Goal: Transaction & Acquisition: Purchase product/service

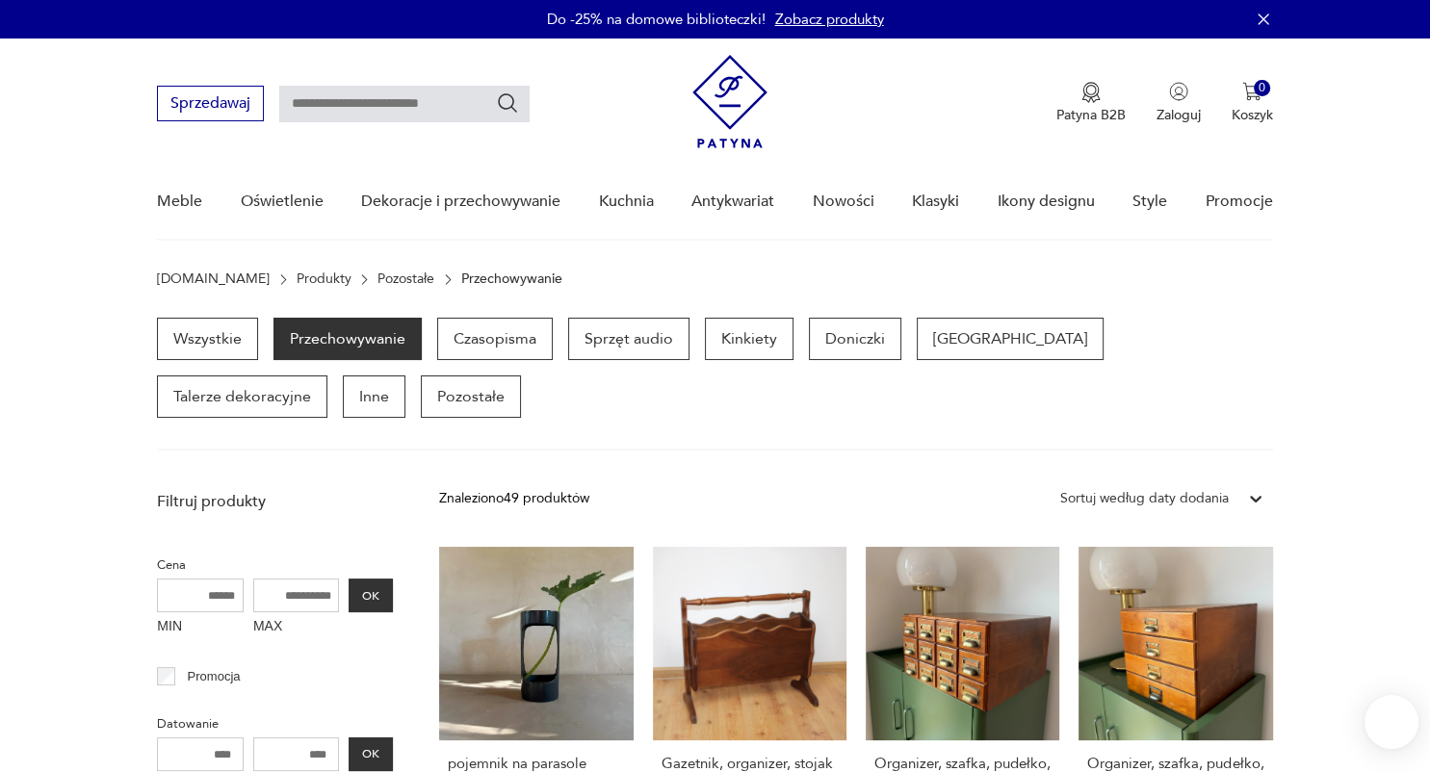
click at [387, 95] on input "text" at bounding box center [404, 104] width 250 height 37
type input "*******"
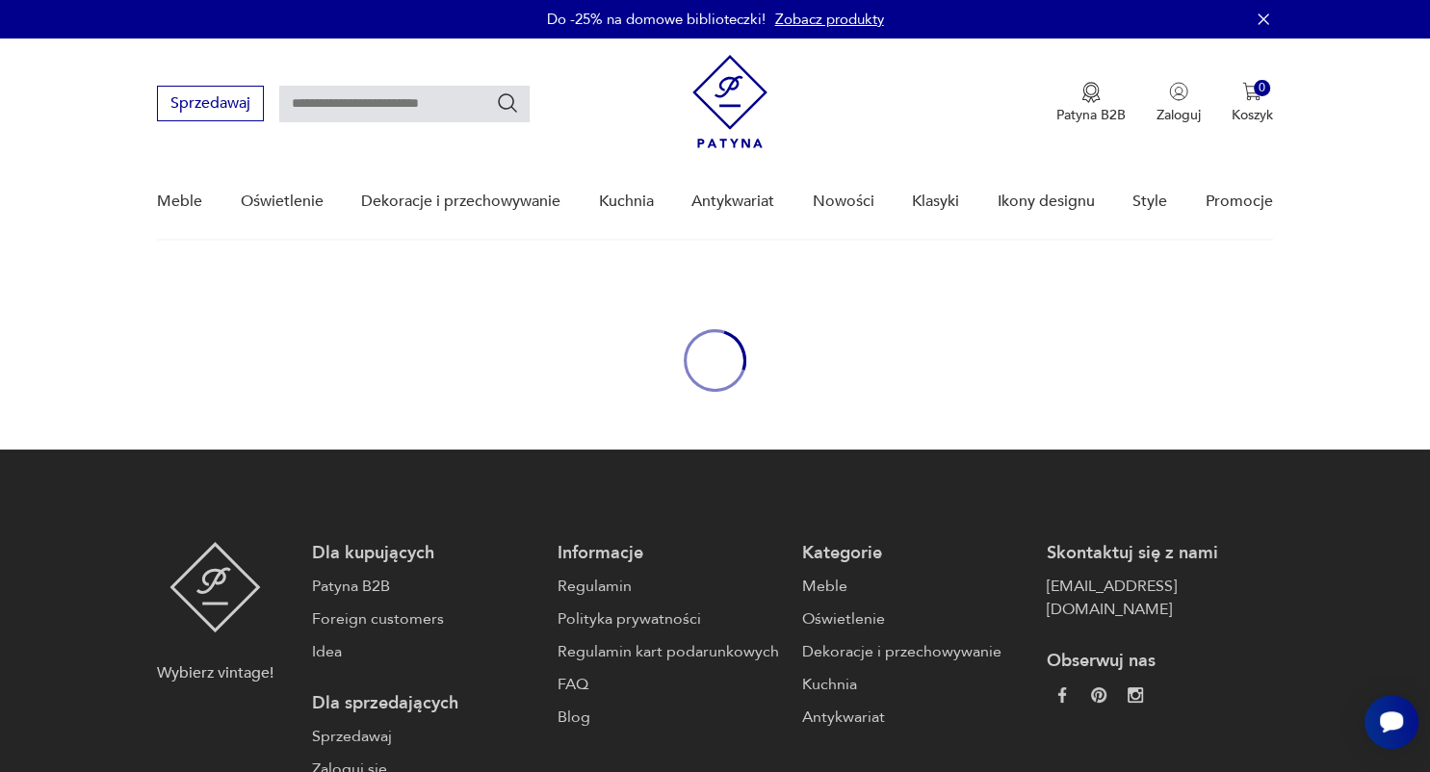
type input "*******"
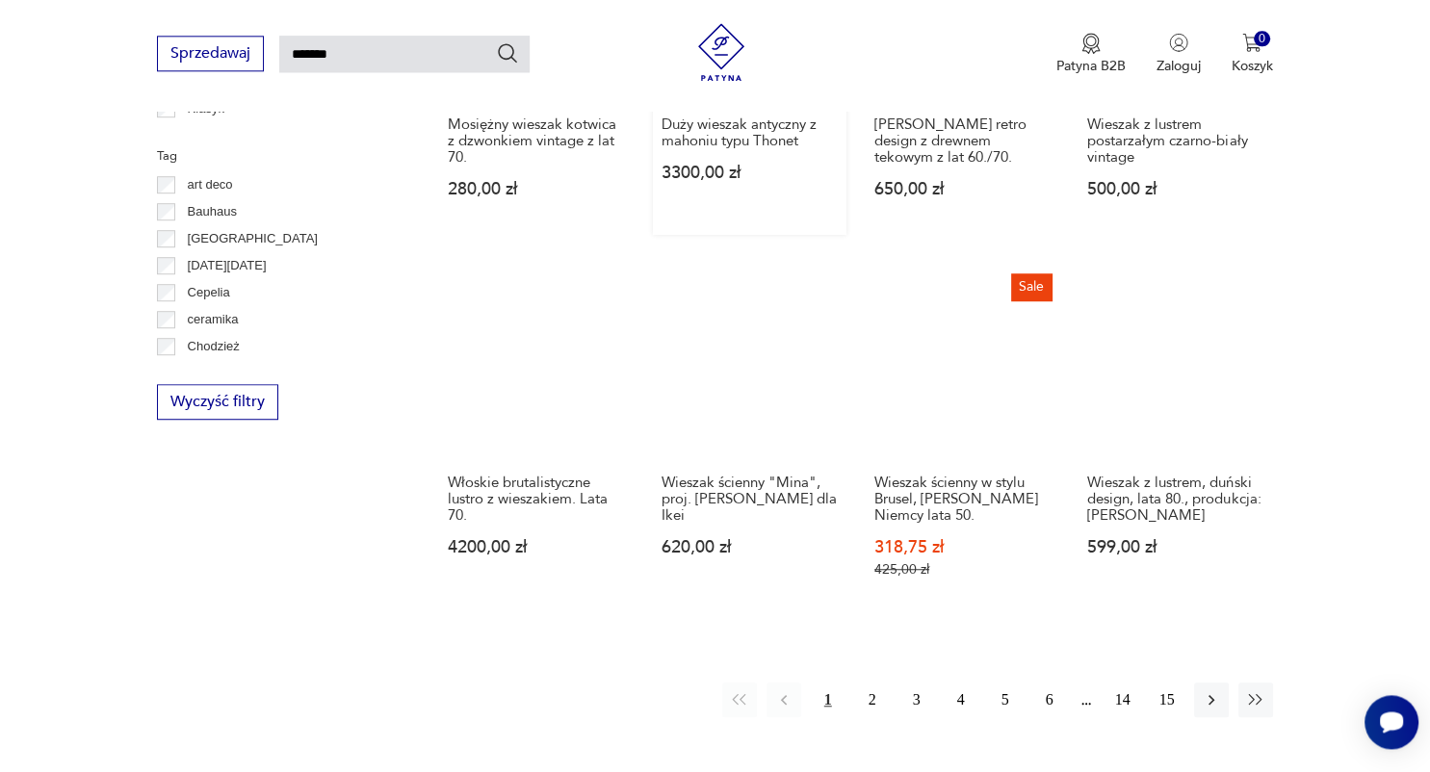
scroll to position [1367, 0]
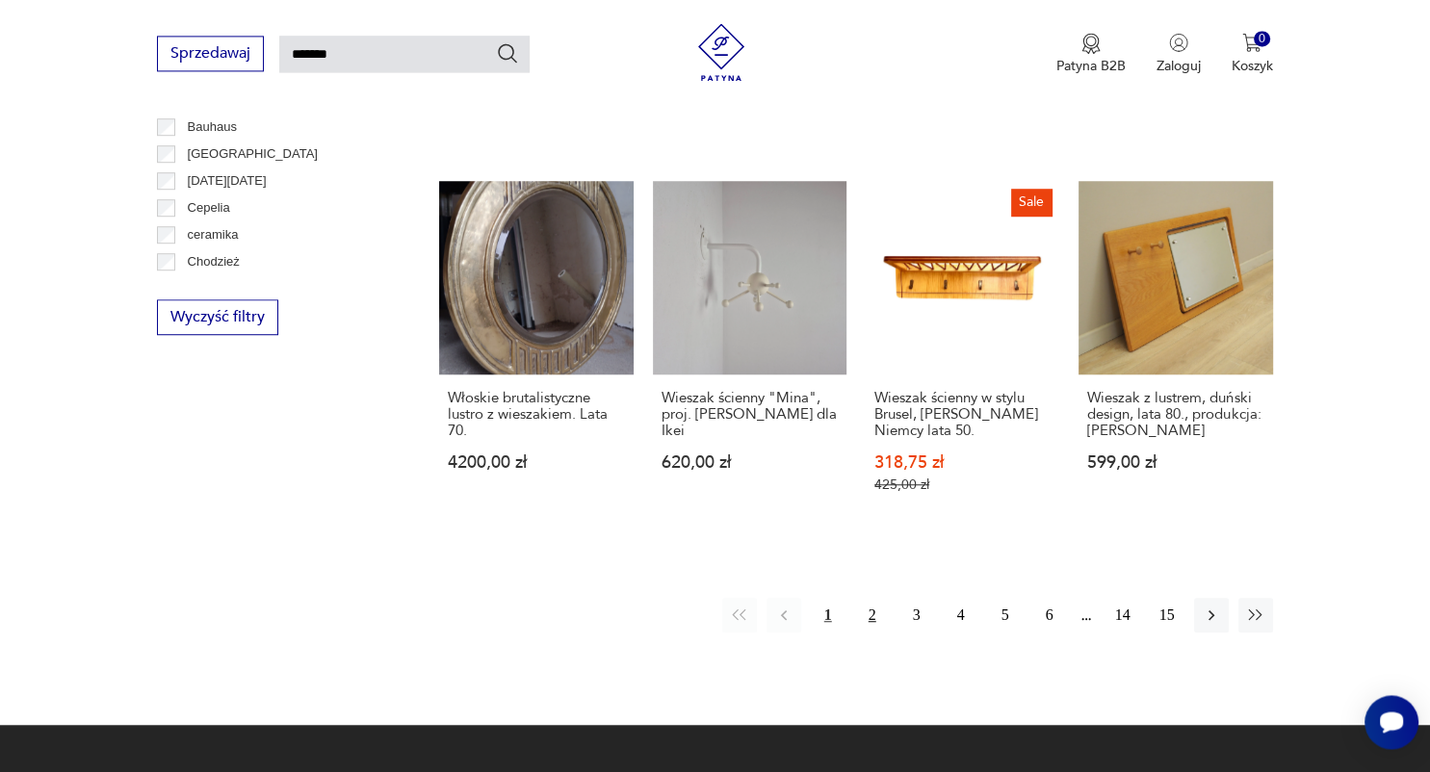
click at [872, 606] on button "2" at bounding box center [872, 615] width 35 height 35
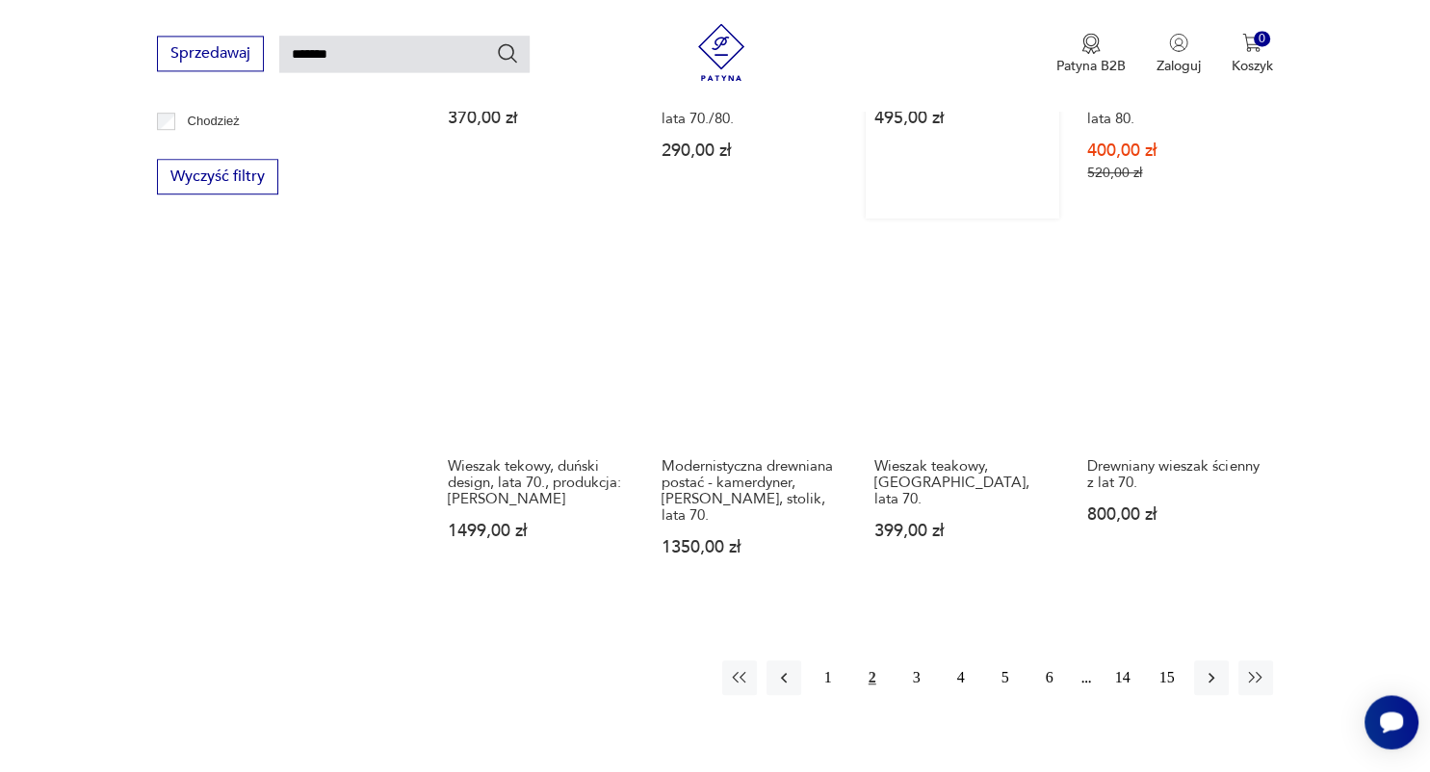
scroll to position [1287, 0]
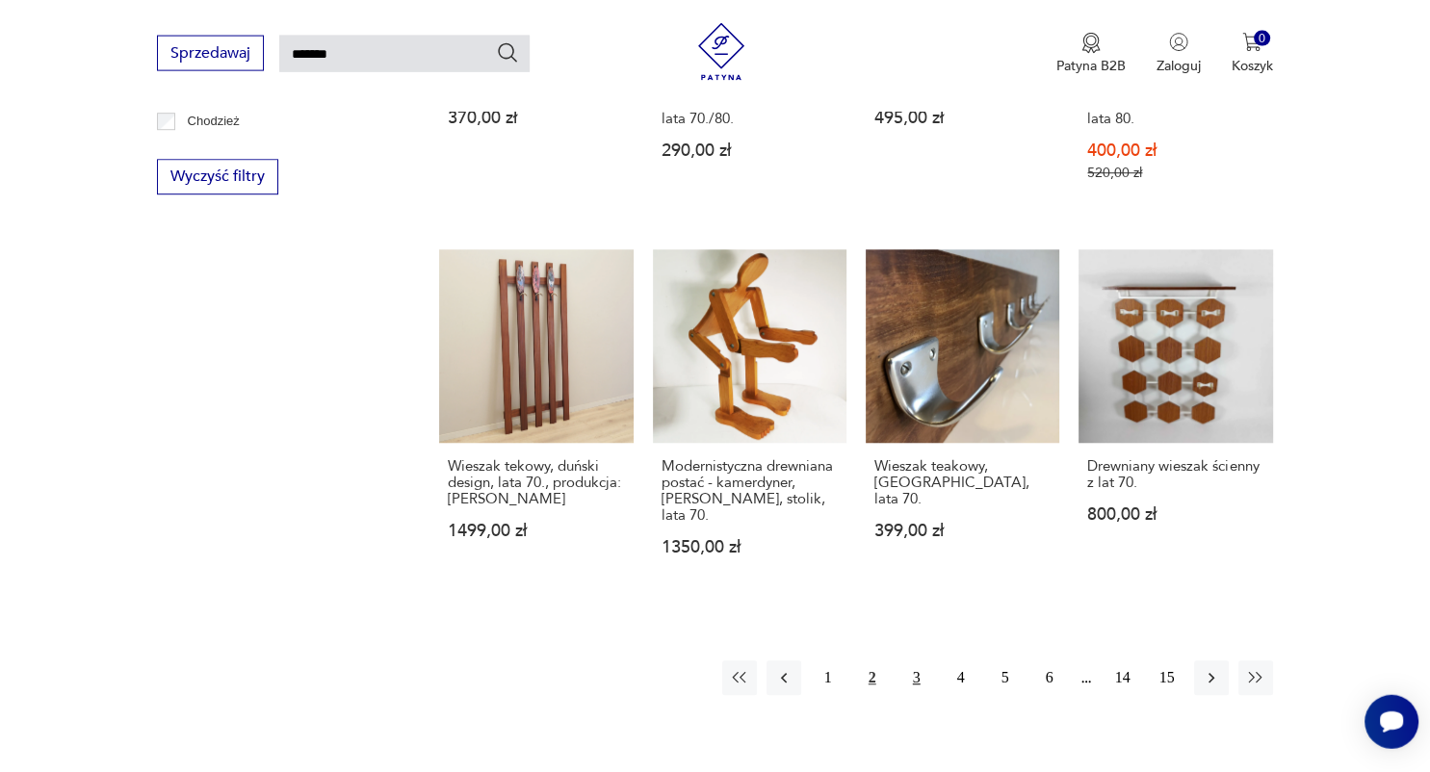
click at [914, 661] on button "3" at bounding box center [916, 678] width 35 height 35
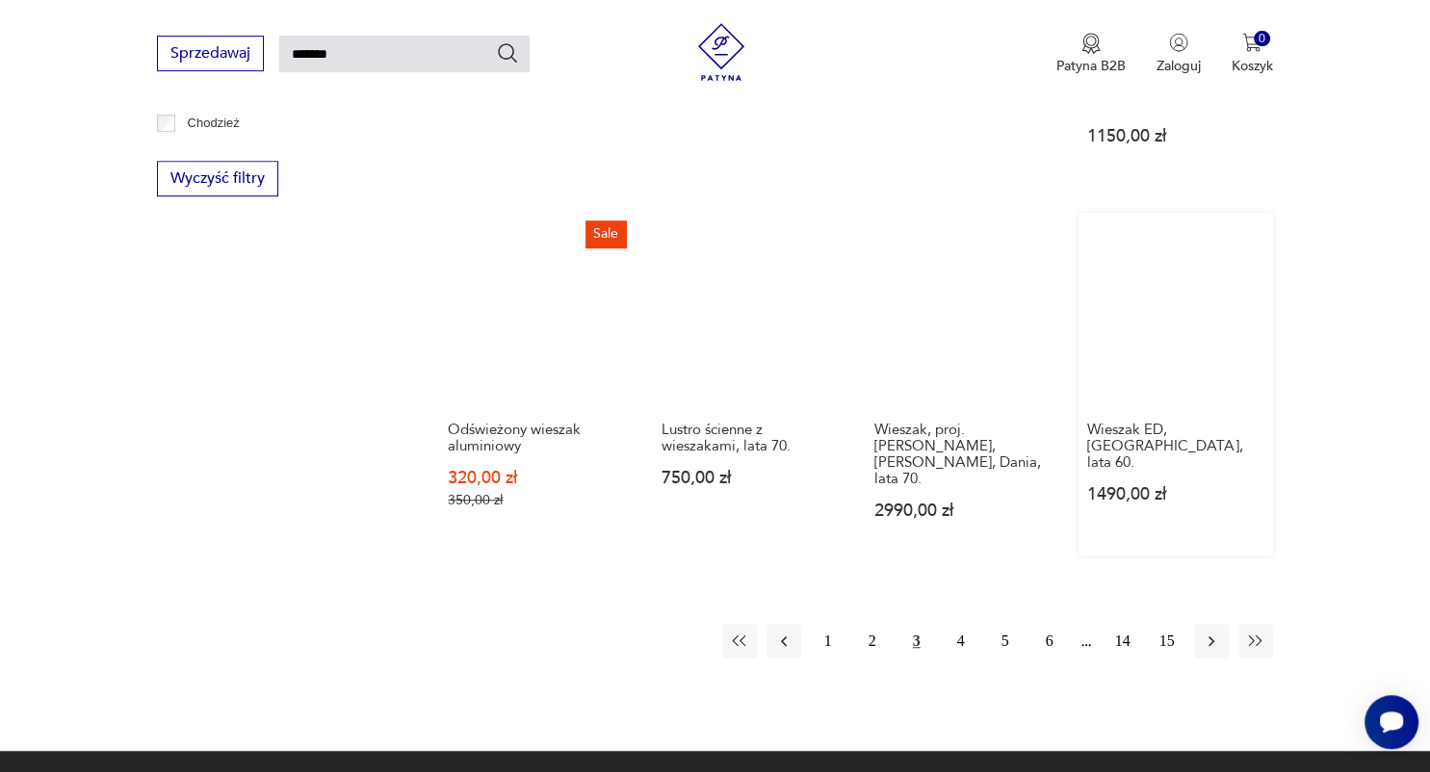
scroll to position [1288, 0]
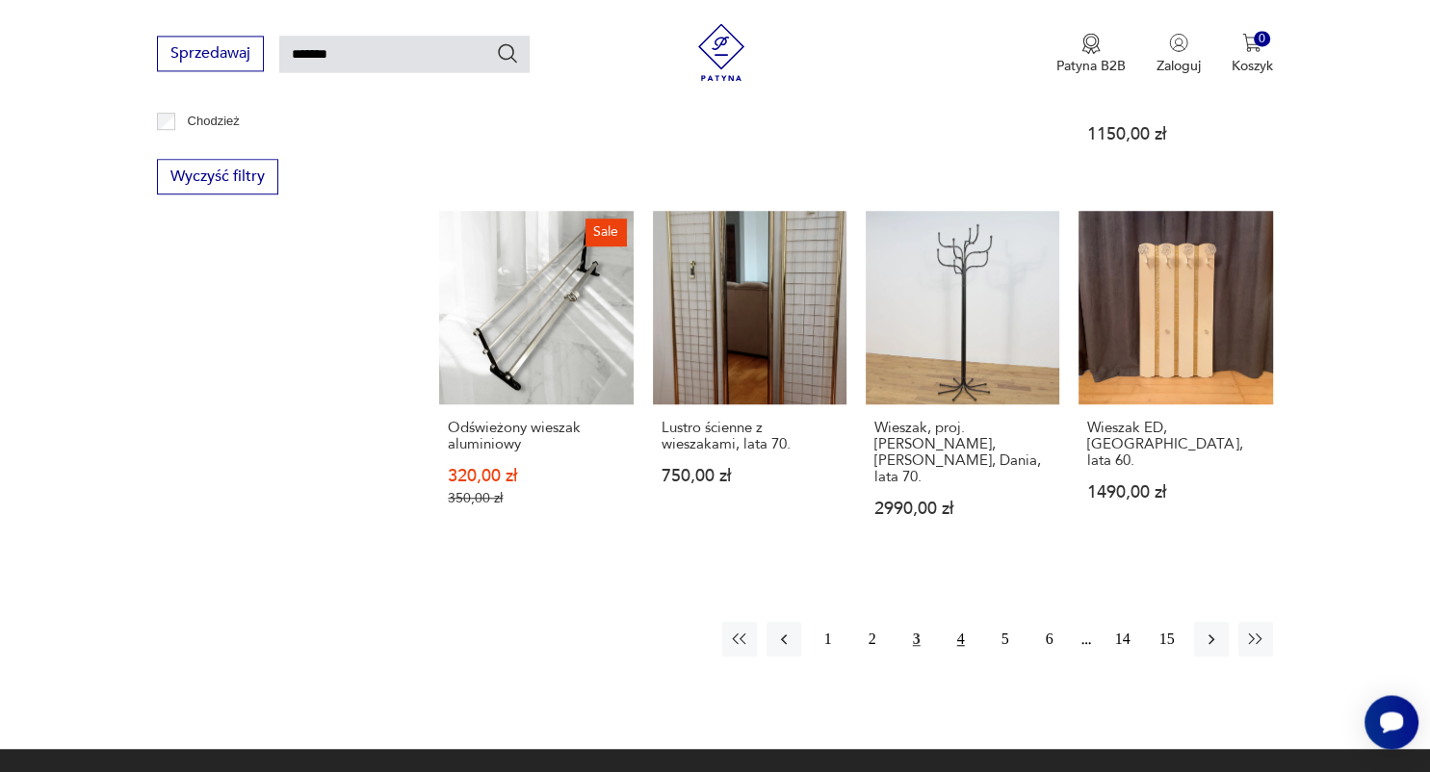
click at [953, 622] on button "4" at bounding box center [960, 639] width 35 height 35
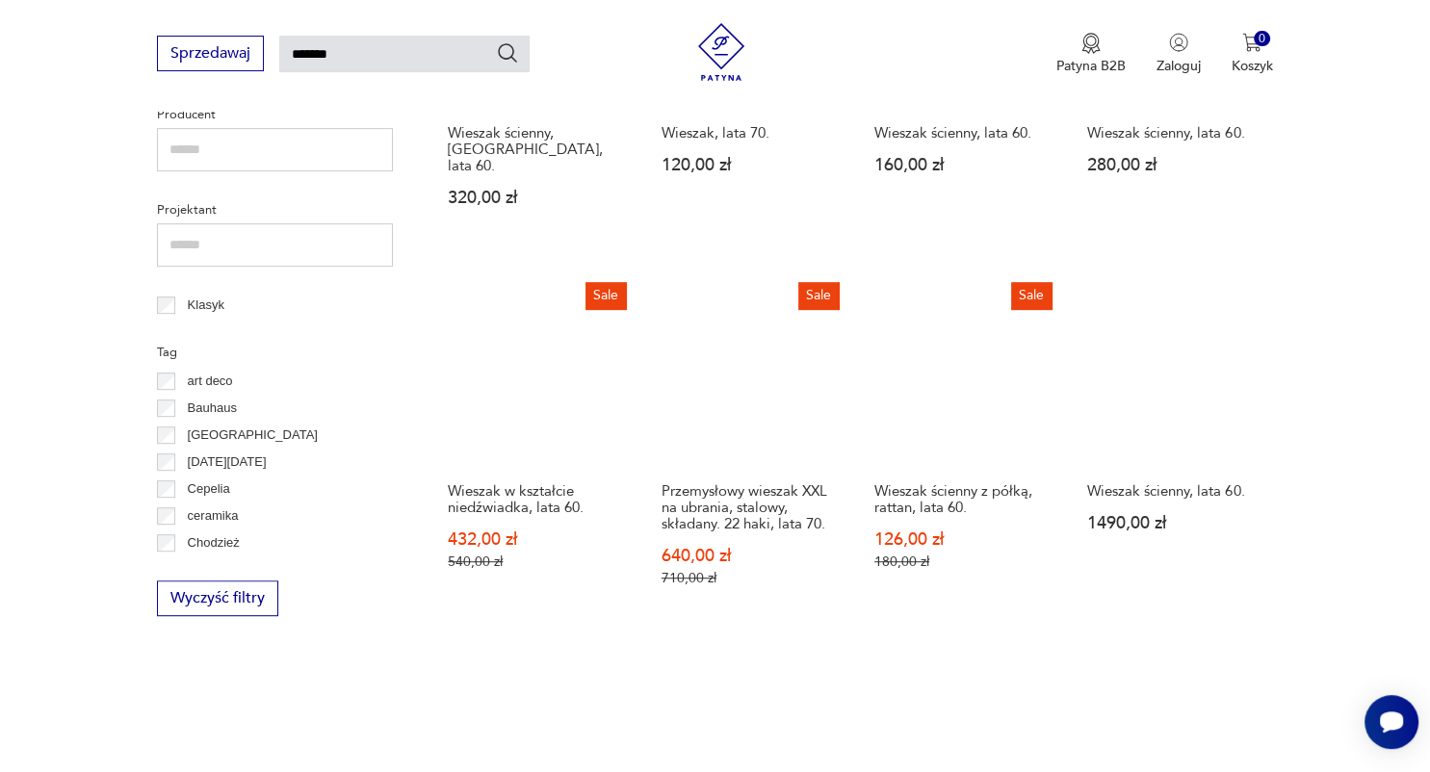
scroll to position [1186, 0]
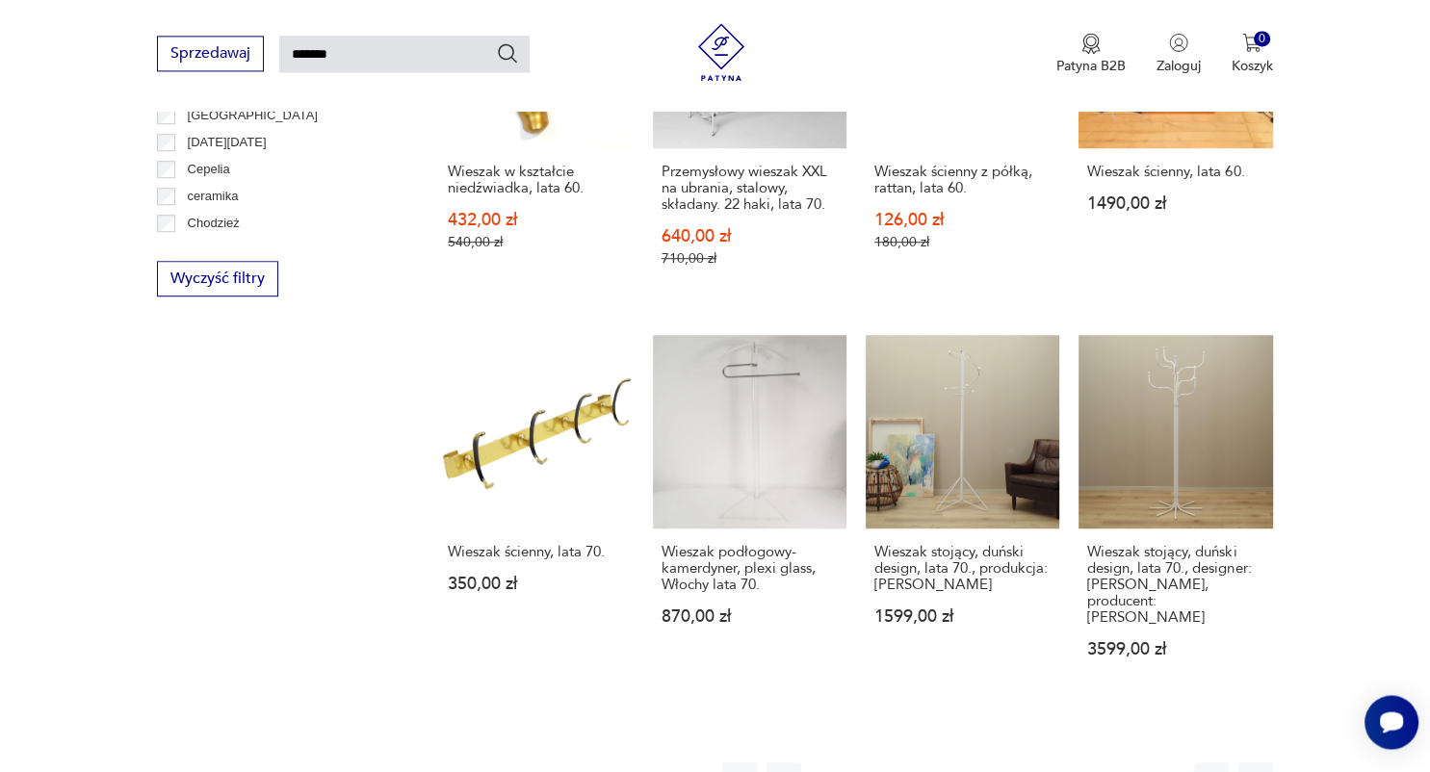
click at [999, 762] on button "5" at bounding box center [1005, 779] width 35 height 35
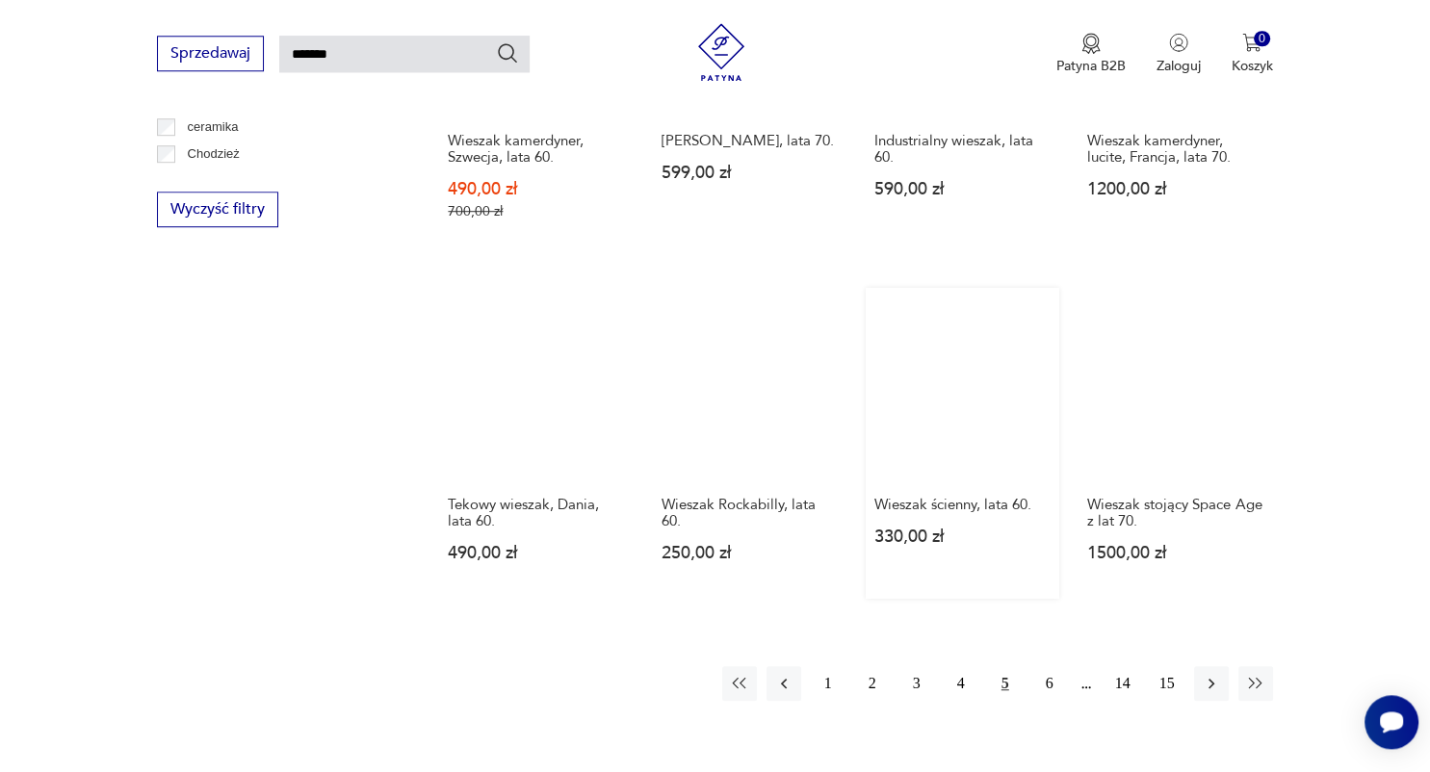
scroll to position [1390, 0]
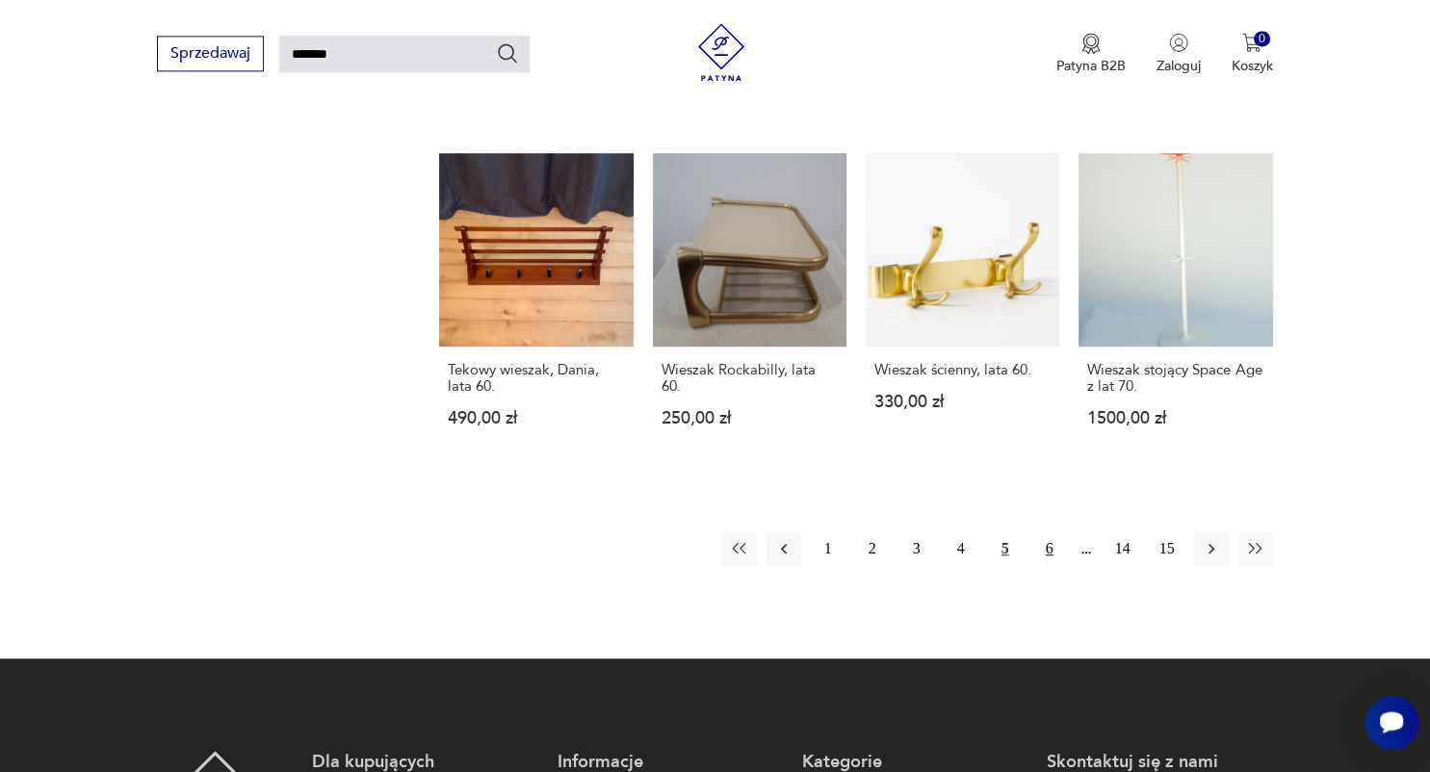
click at [1046, 531] on button "6" at bounding box center [1049, 548] width 35 height 35
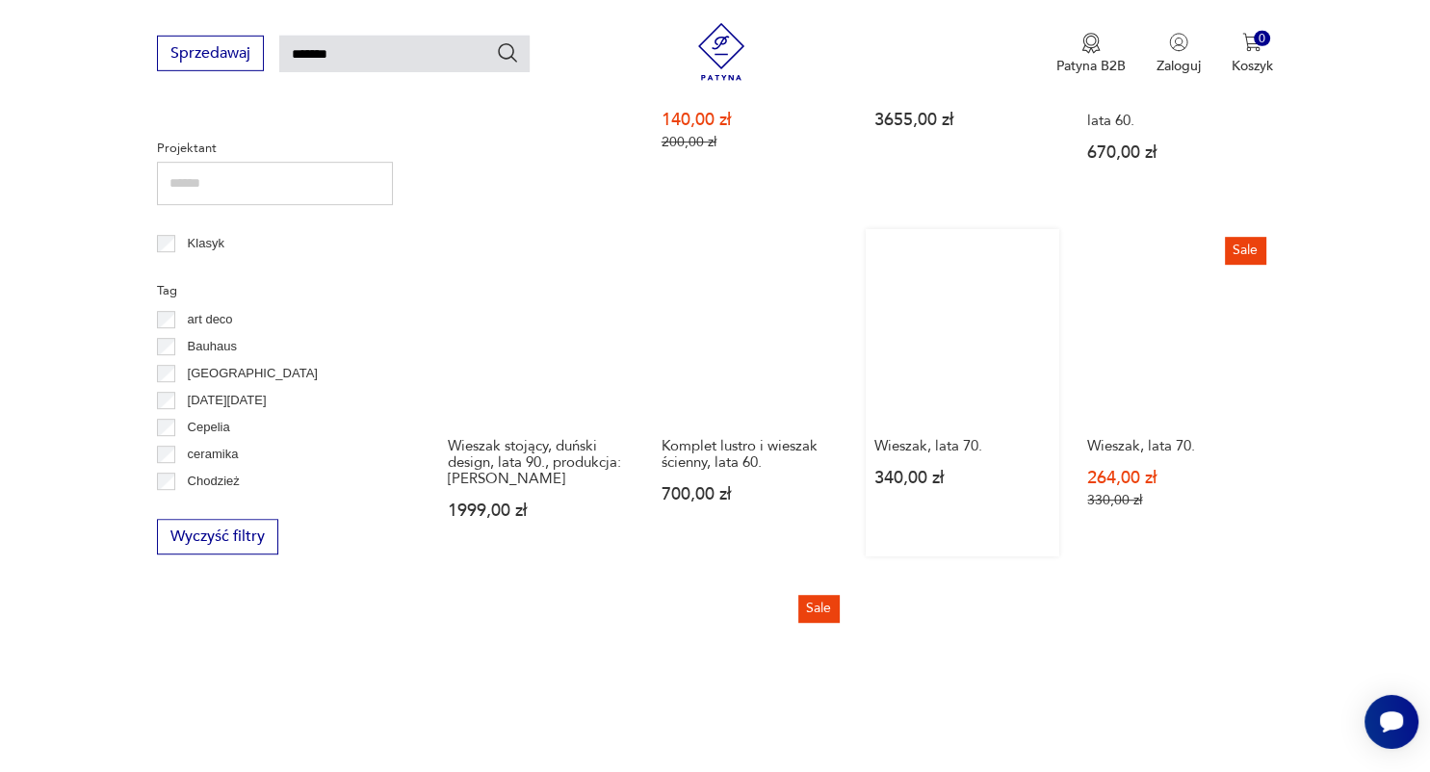
scroll to position [1186, 0]
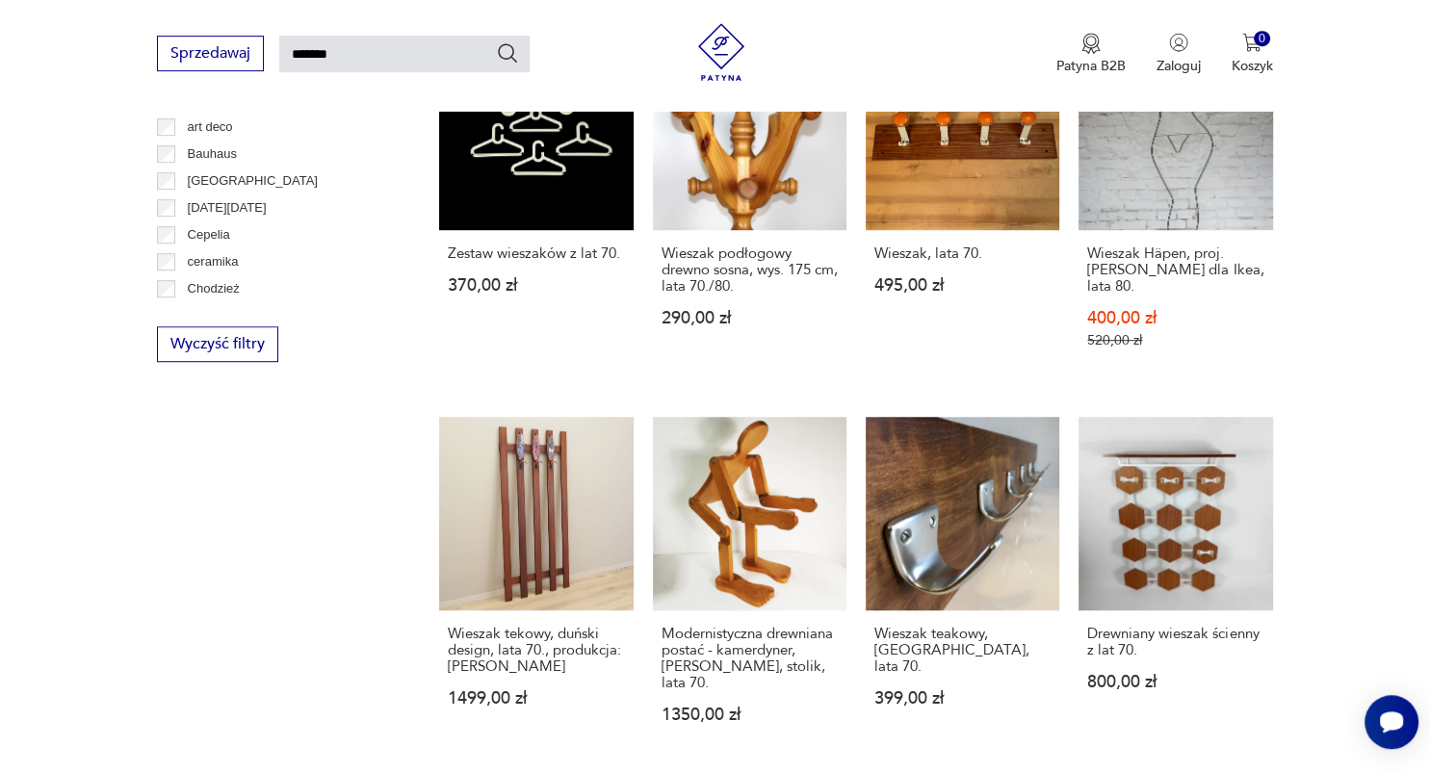
scroll to position [1390, 0]
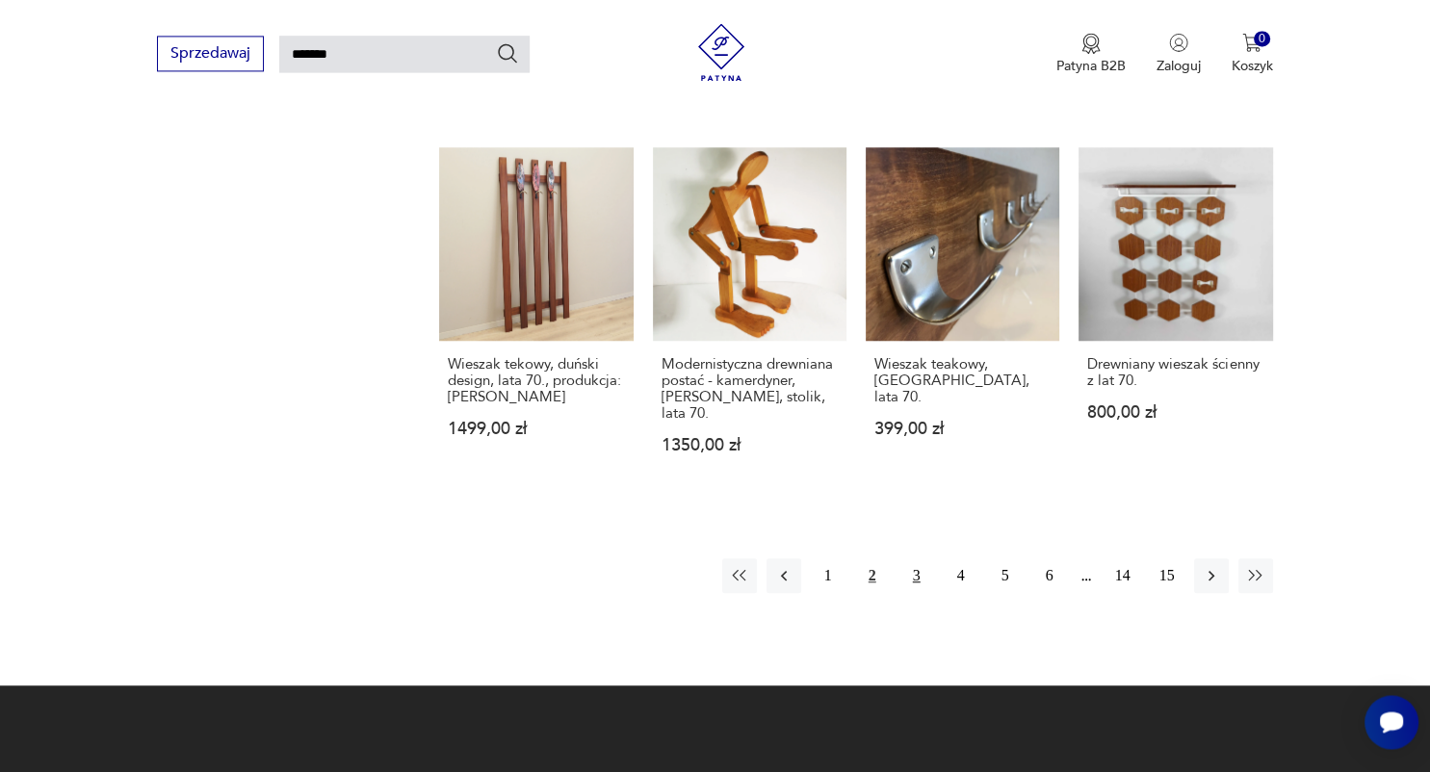
click at [918, 558] on button "3" at bounding box center [916, 575] width 35 height 35
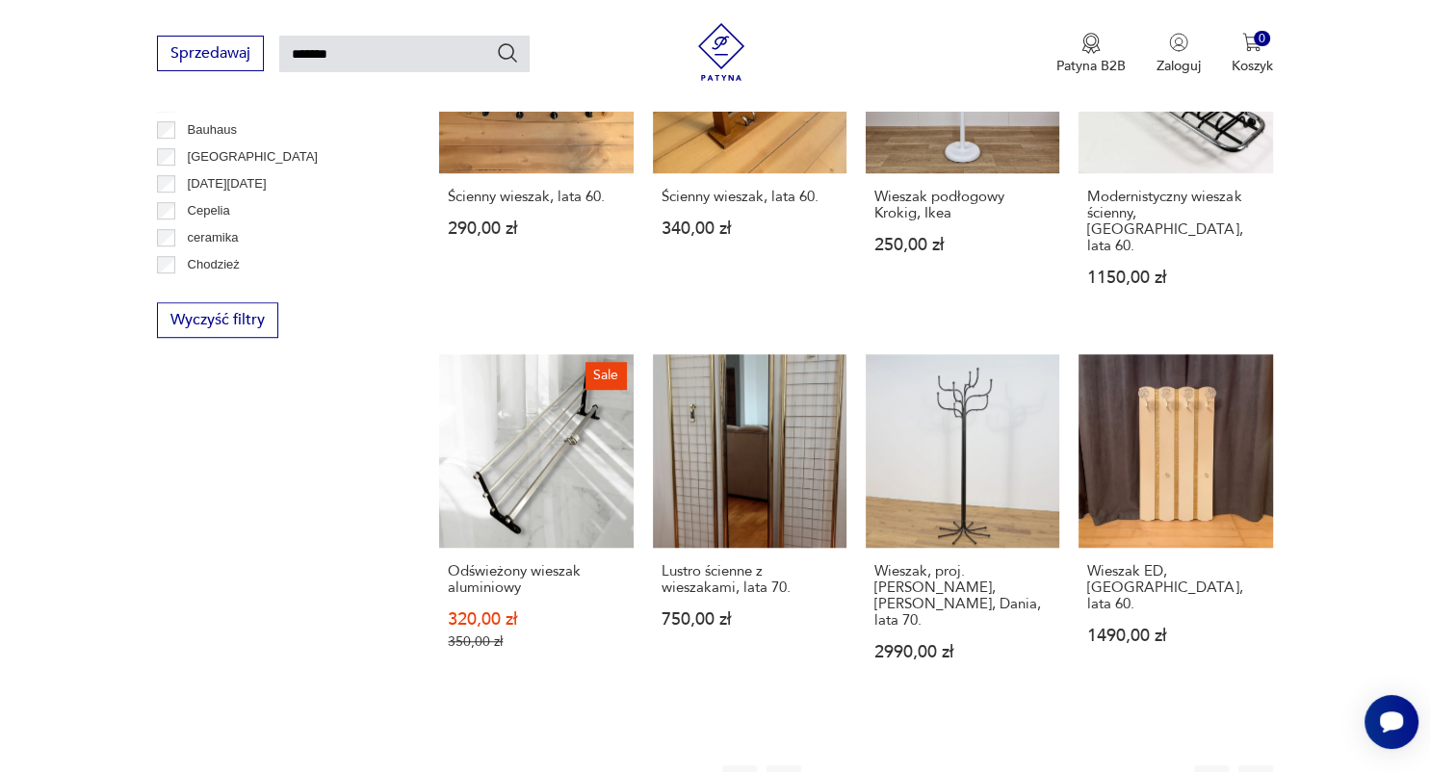
scroll to position [1186, 0]
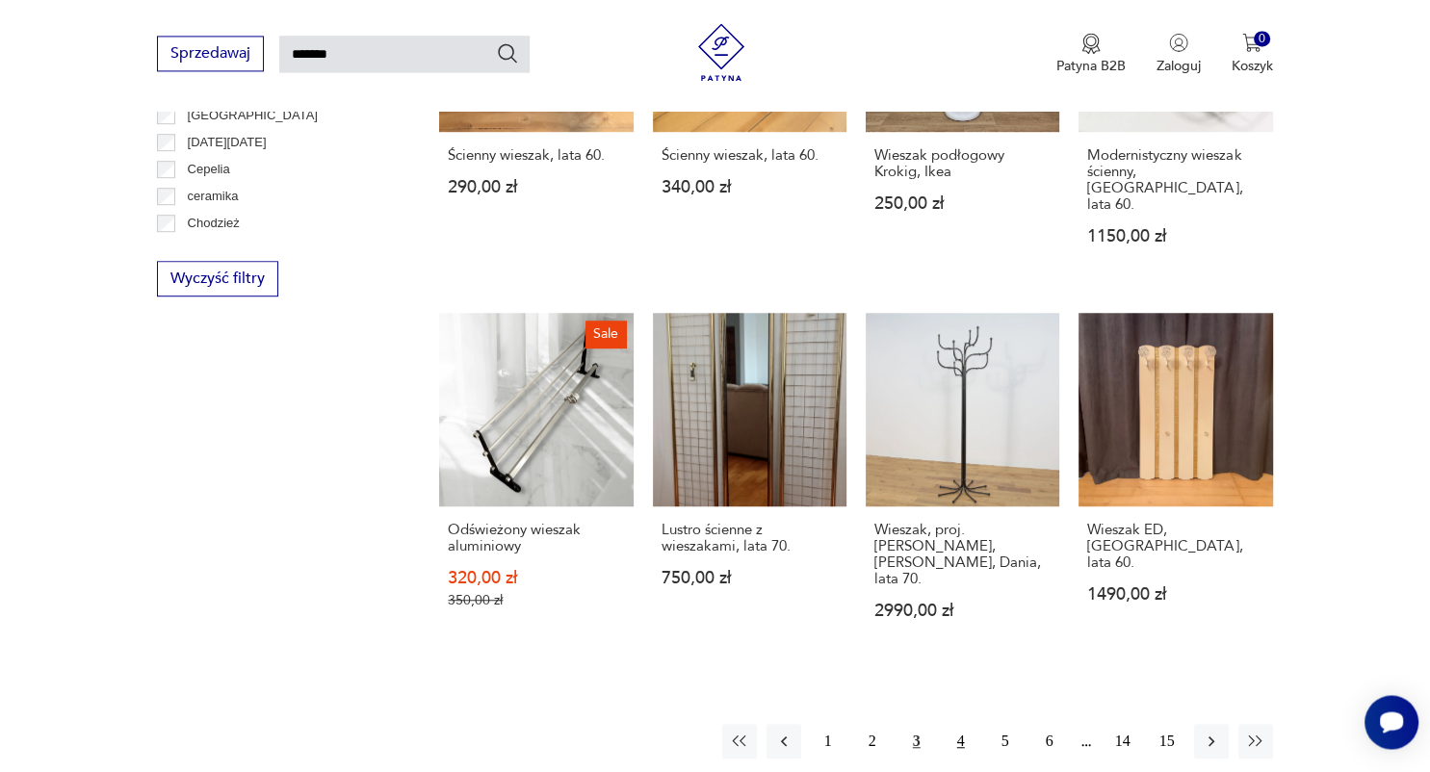
click at [965, 724] on button "4" at bounding box center [960, 741] width 35 height 35
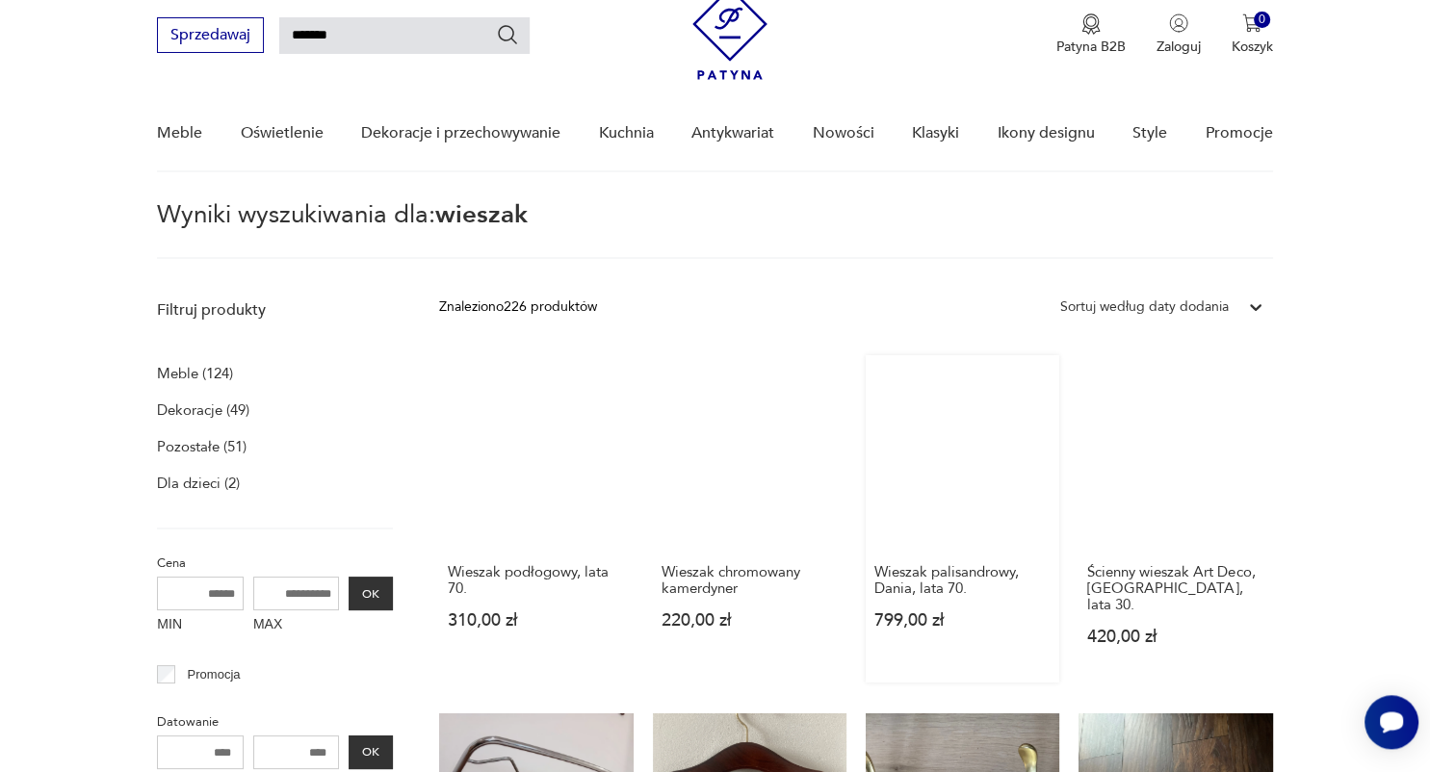
scroll to position [67, 0]
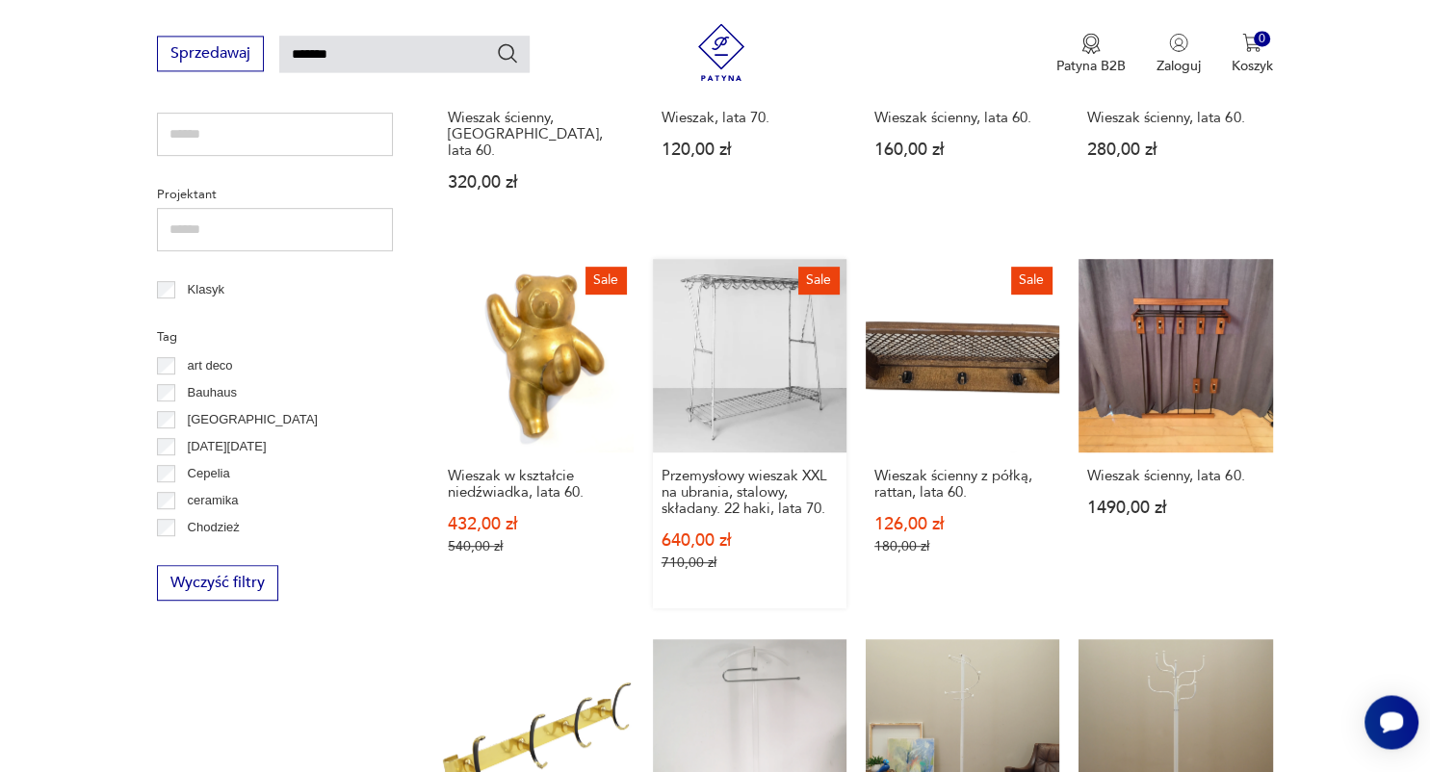
click at [711, 339] on link "Sale Przemysłowy wieszak XXL na ubrania, stalowy, składany. 22 haki, lata 70. 6…" at bounding box center [750, 433] width 194 height 349
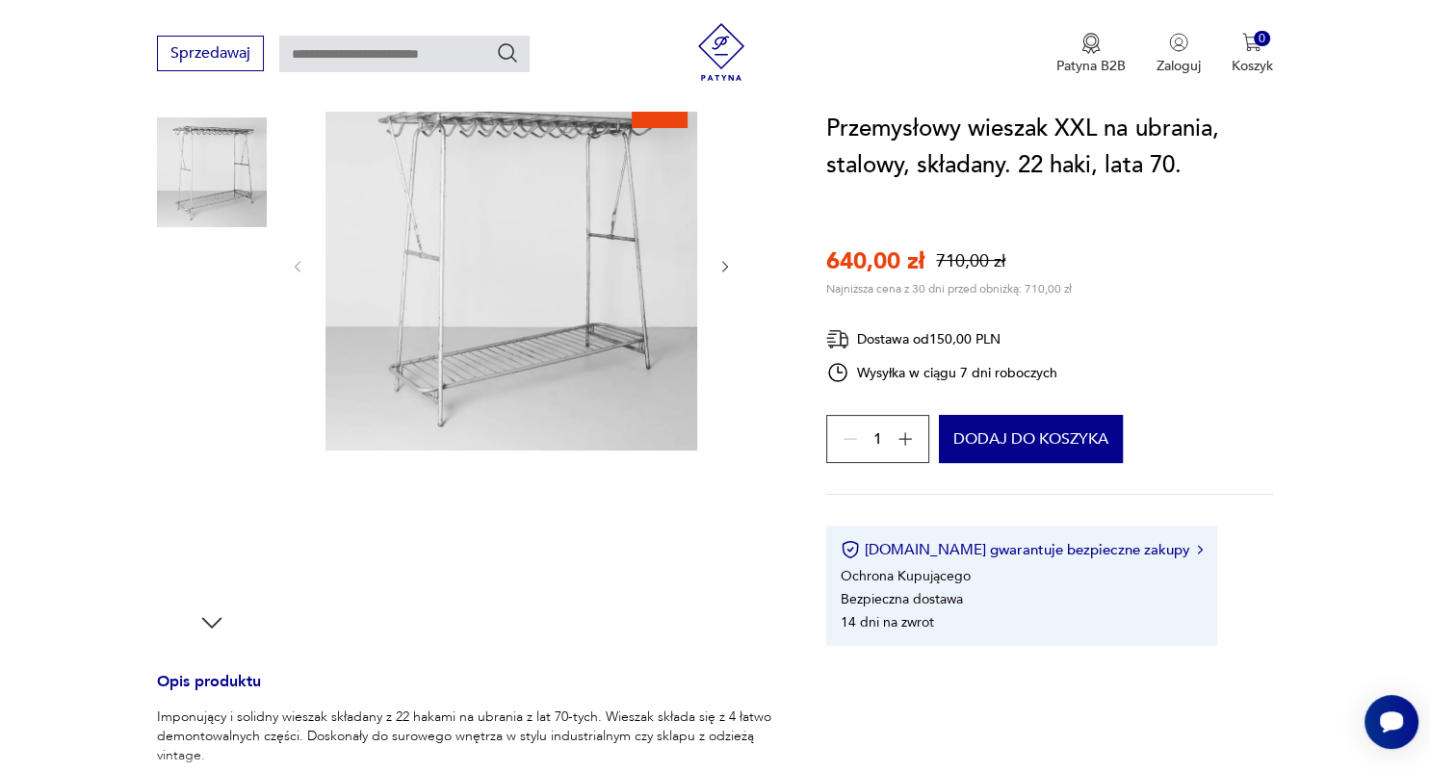
click at [514, 331] on img at bounding box center [511, 265] width 372 height 372
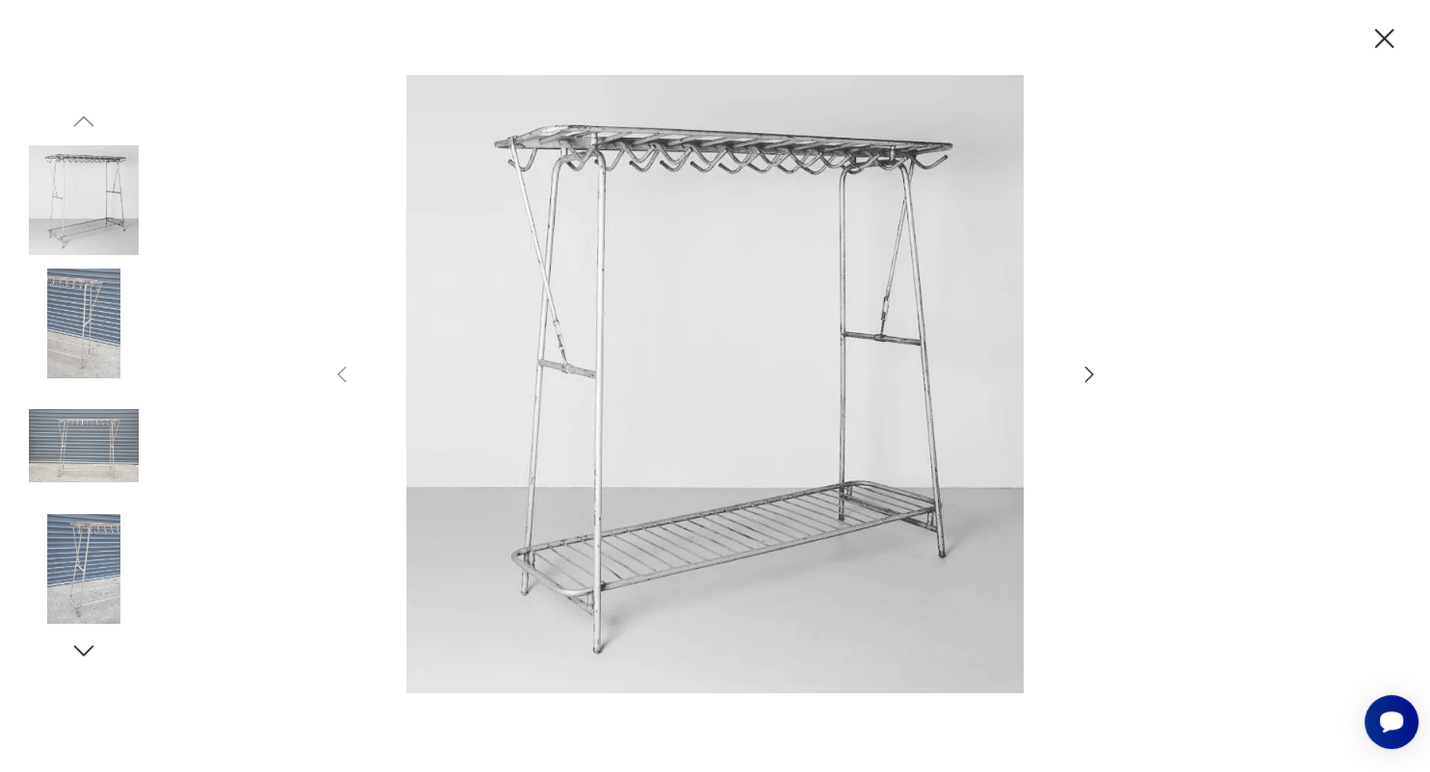
click at [1083, 371] on icon "button" at bounding box center [1088, 374] width 23 height 23
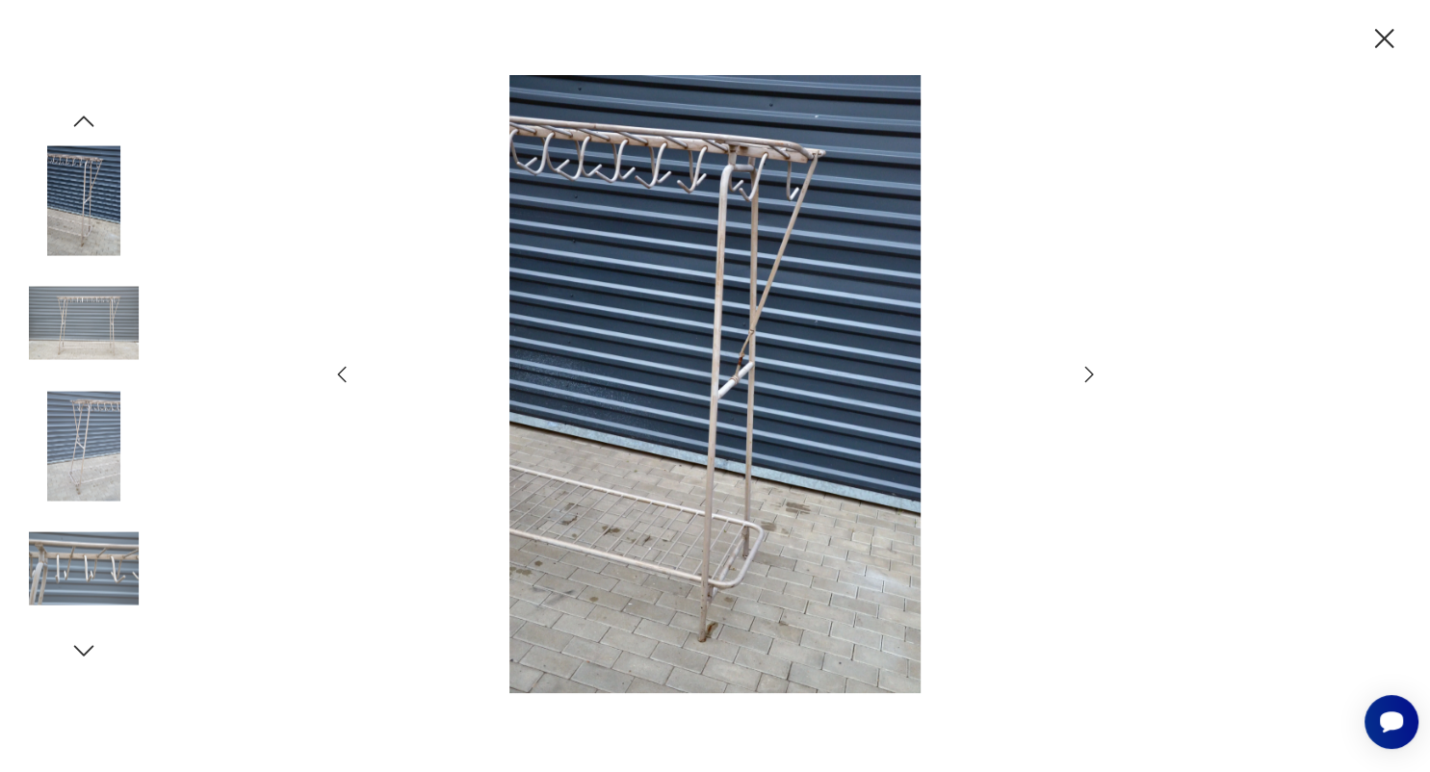
click at [1083, 371] on icon "button" at bounding box center [1088, 374] width 23 height 23
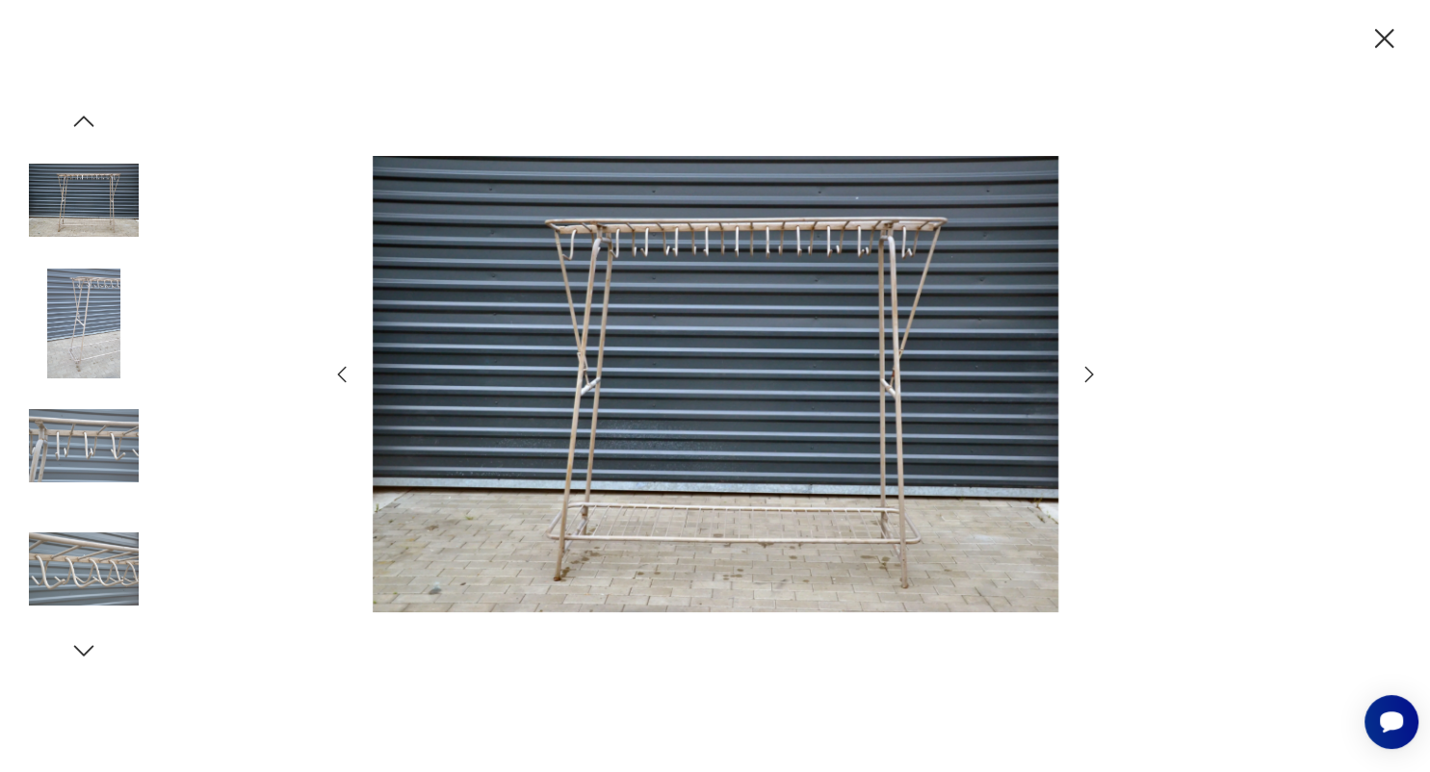
click at [1083, 371] on icon "button" at bounding box center [1088, 374] width 23 height 23
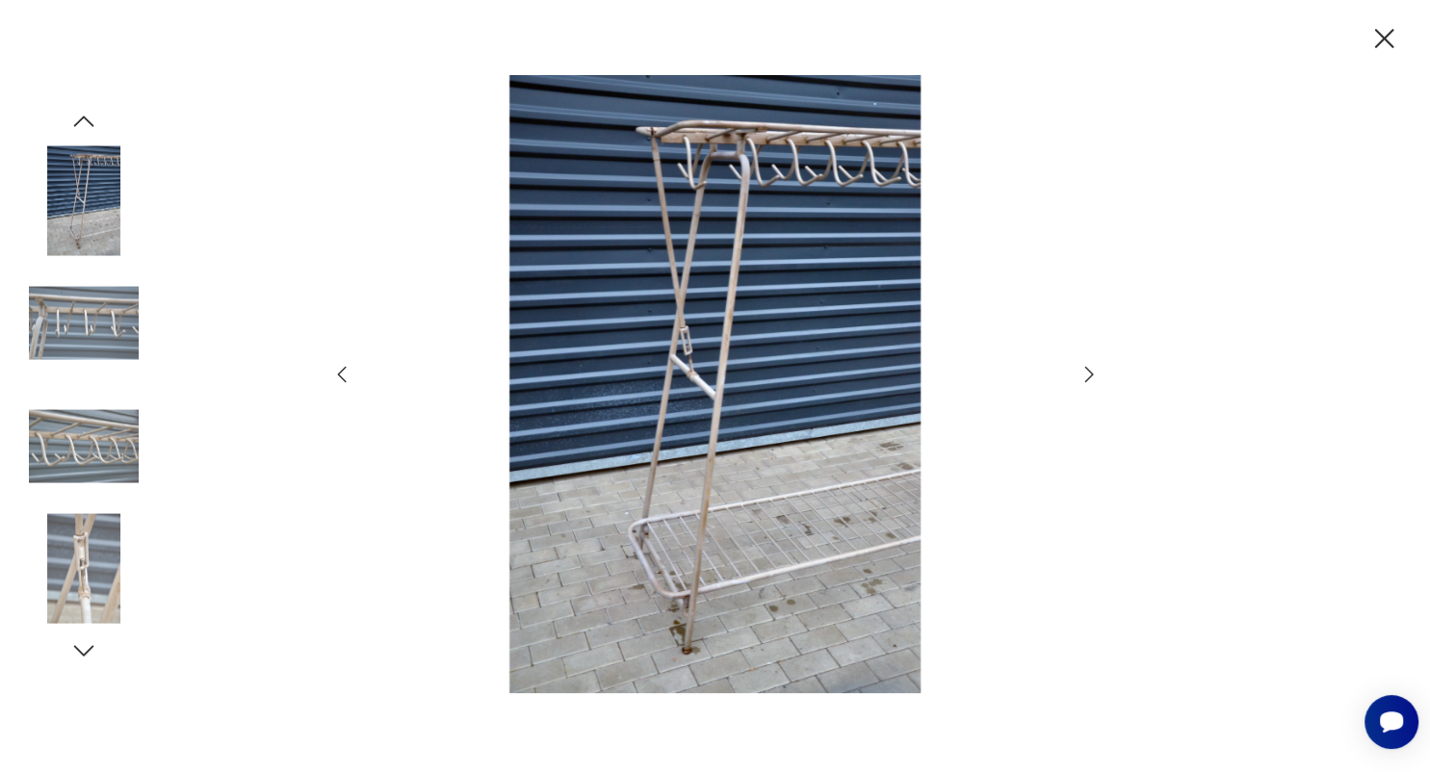
click at [1083, 371] on icon "button" at bounding box center [1088, 374] width 23 height 23
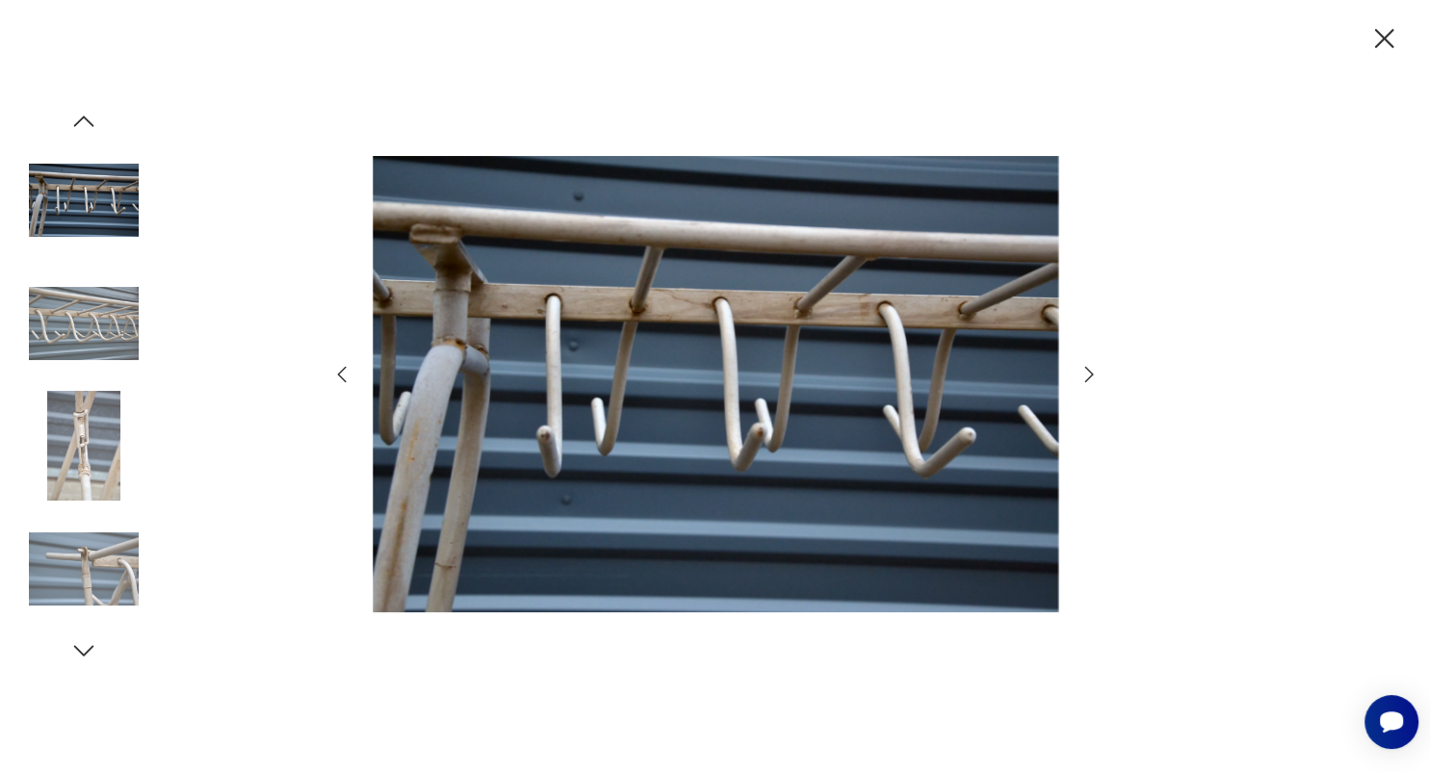
click at [1081, 371] on icon "button" at bounding box center [1088, 374] width 23 height 23
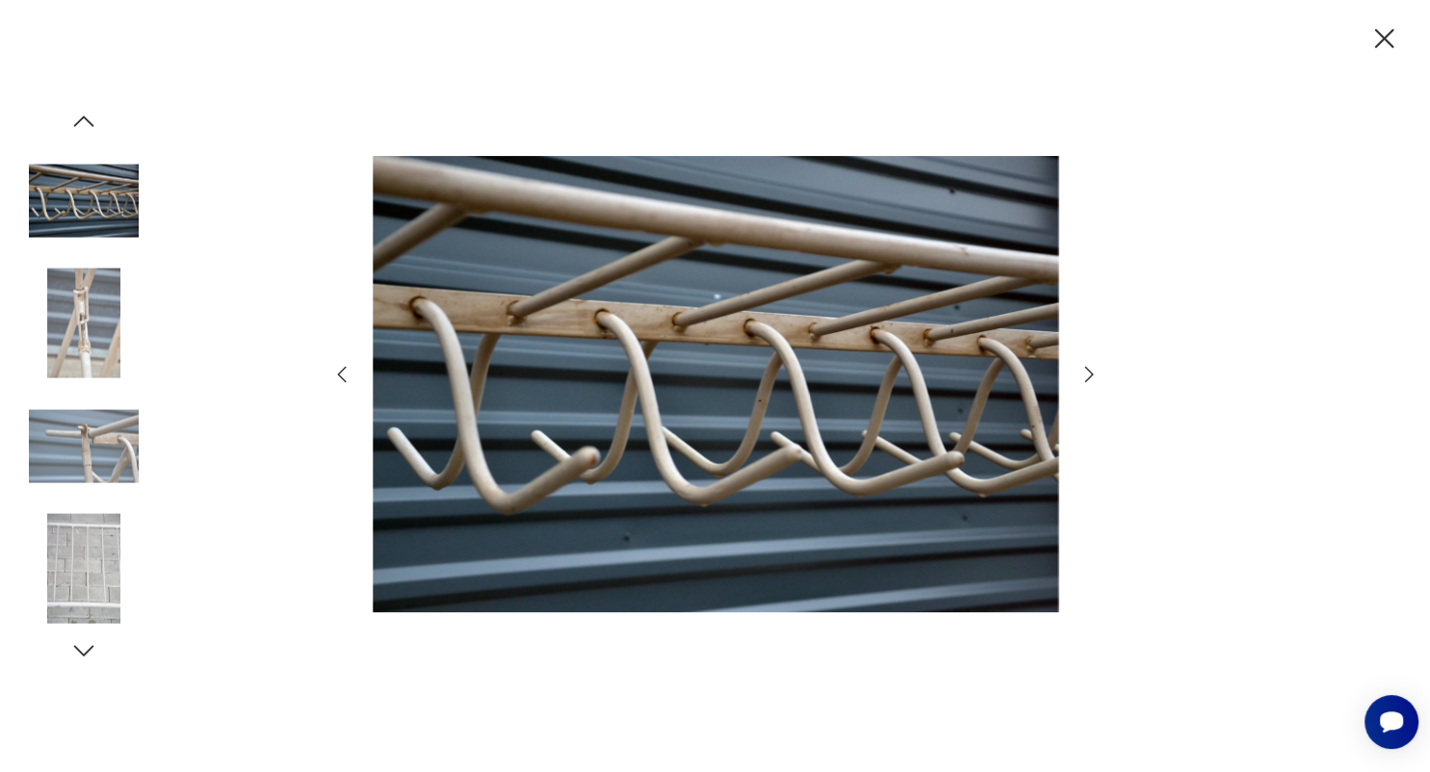
click at [1081, 371] on icon "button" at bounding box center [1088, 374] width 23 height 23
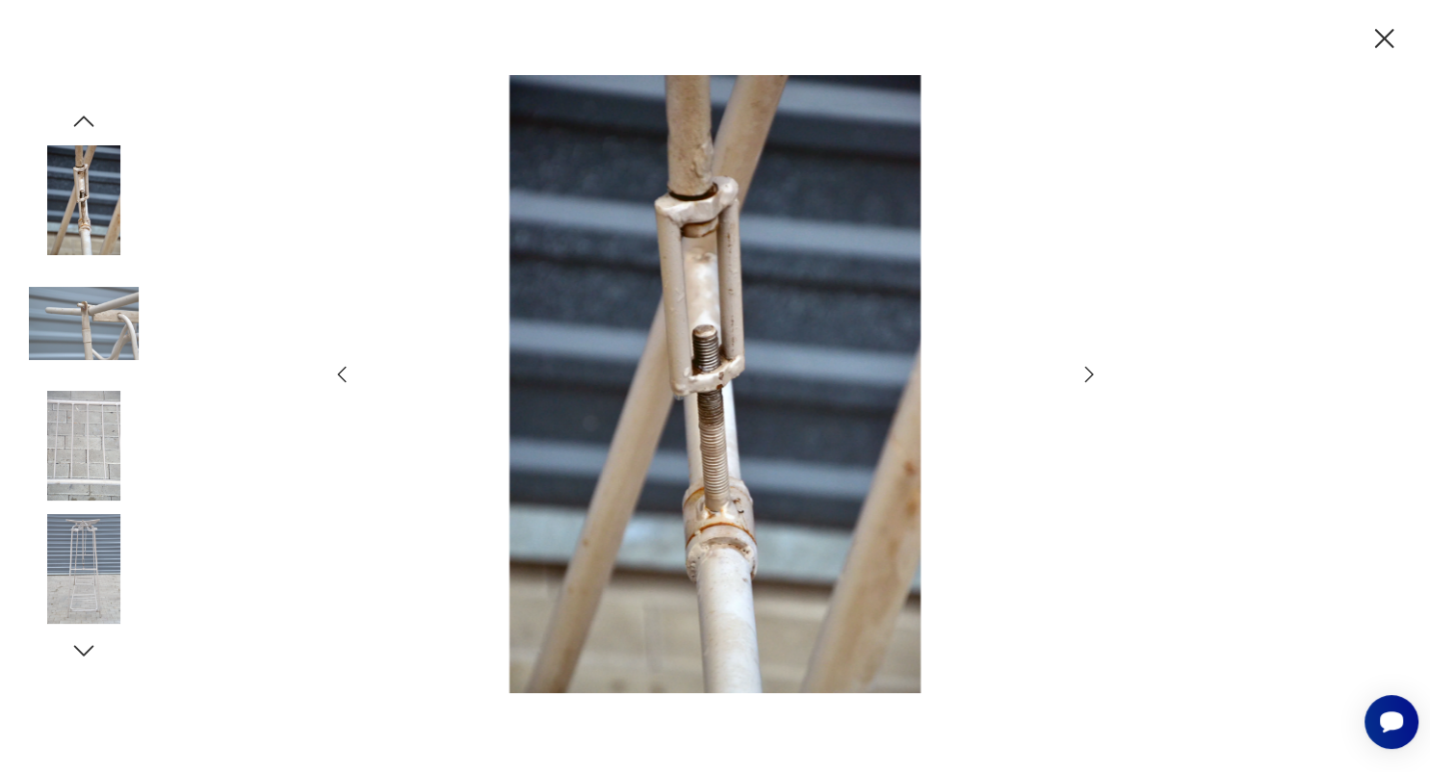
click at [1084, 373] on icon "button" at bounding box center [1088, 374] width 23 height 23
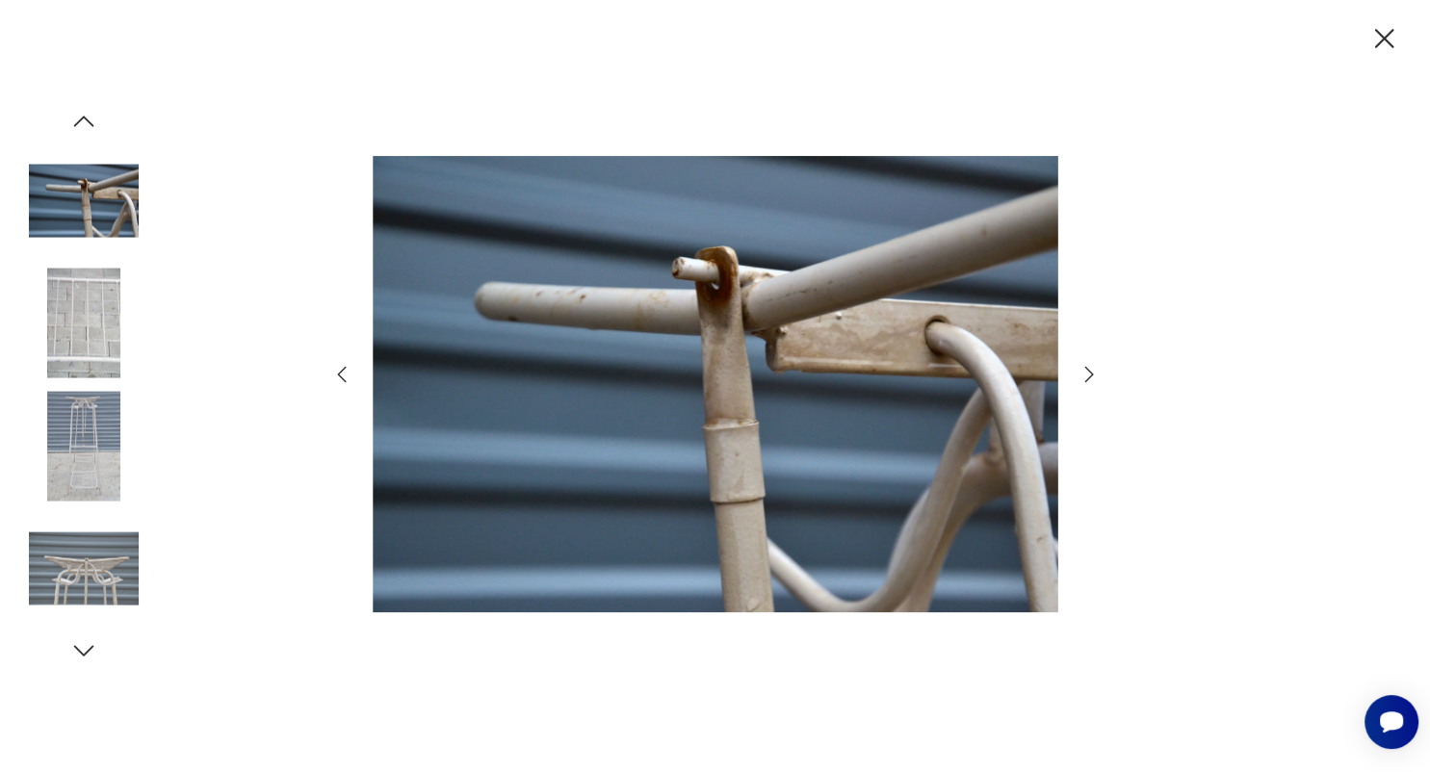
click at [1084, 373] on icon "button" at bounding box center [1088, 374] width 23 height 23
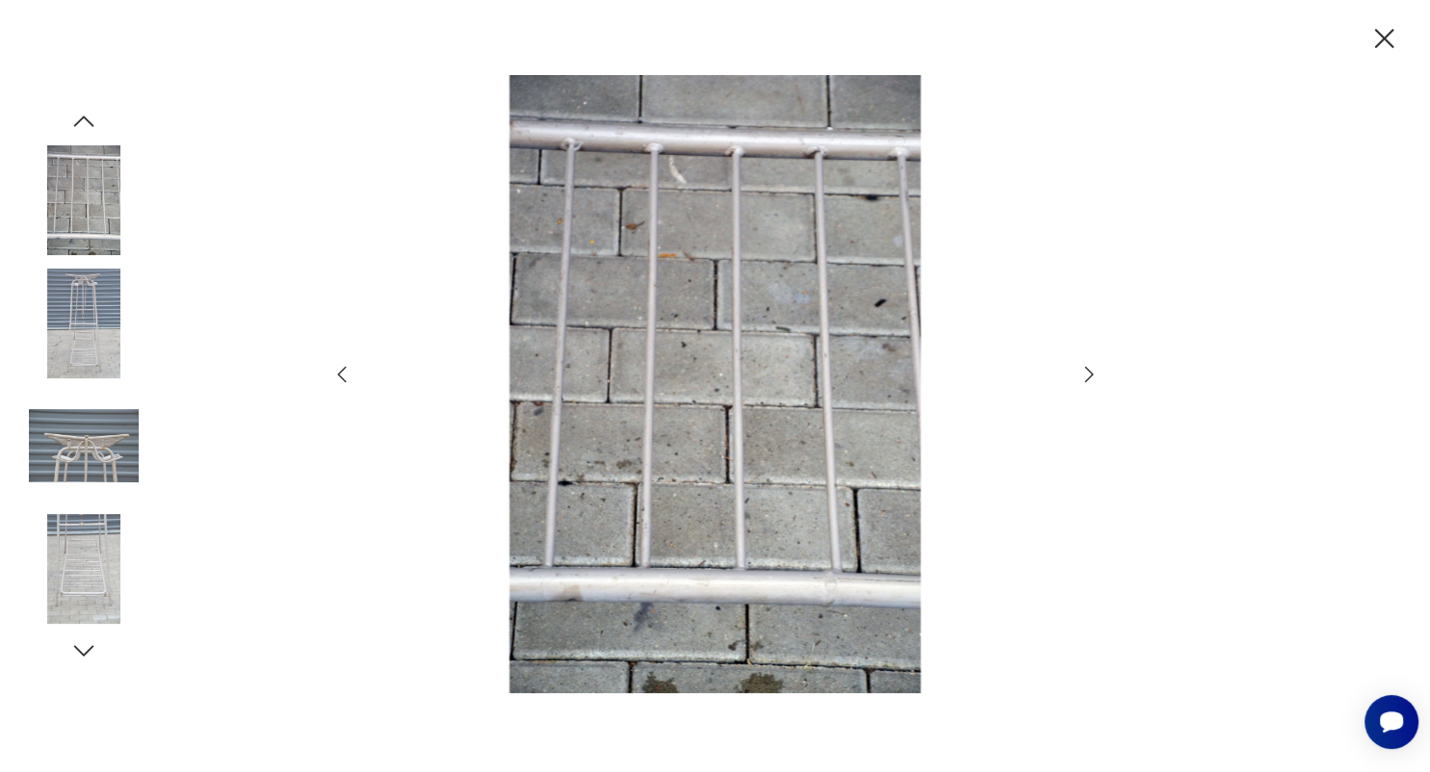
click at [1085, 374] on icon "button" at bounding box center [1088, 374] width 23 height 23
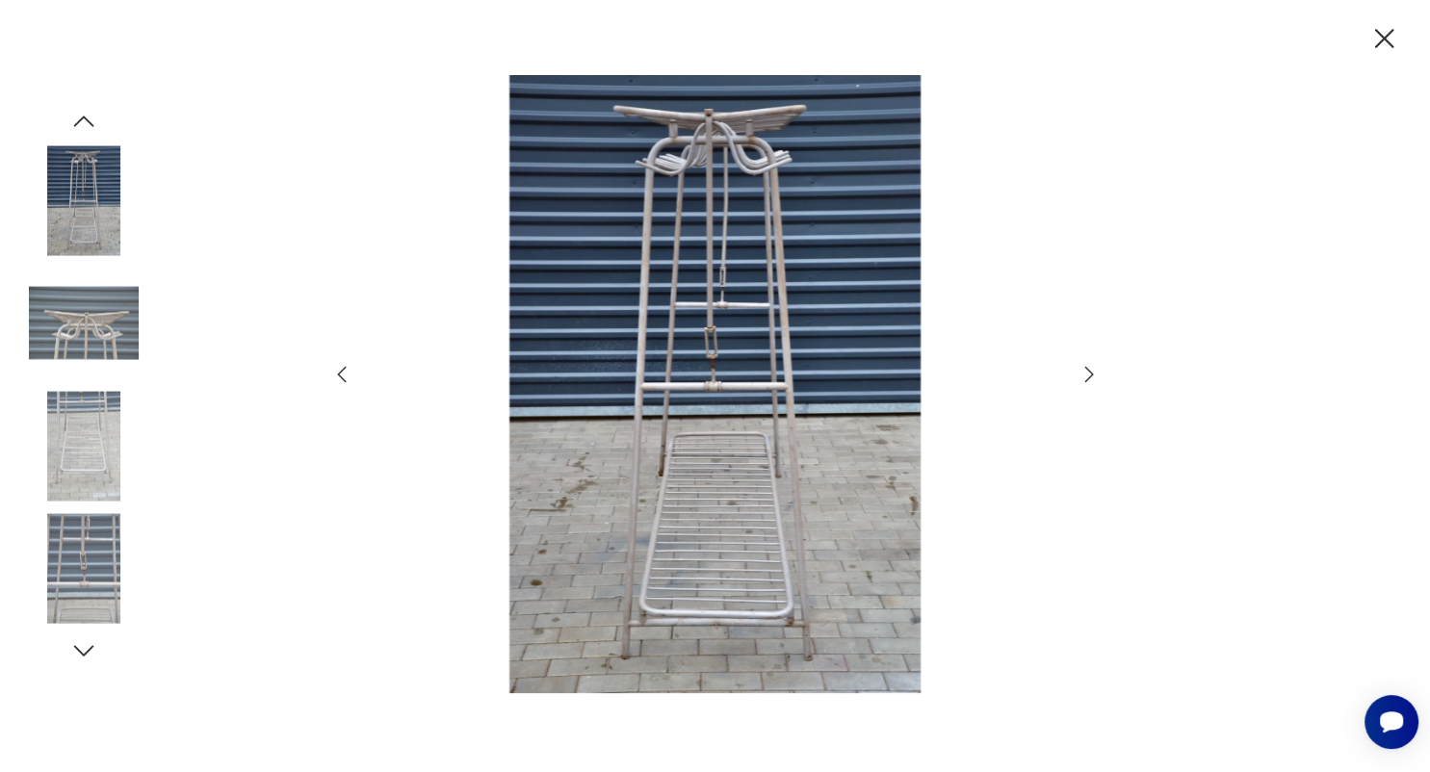
click at [1086, 375] on icon "button" at bounding box center [1088, 374] width 23 height 23
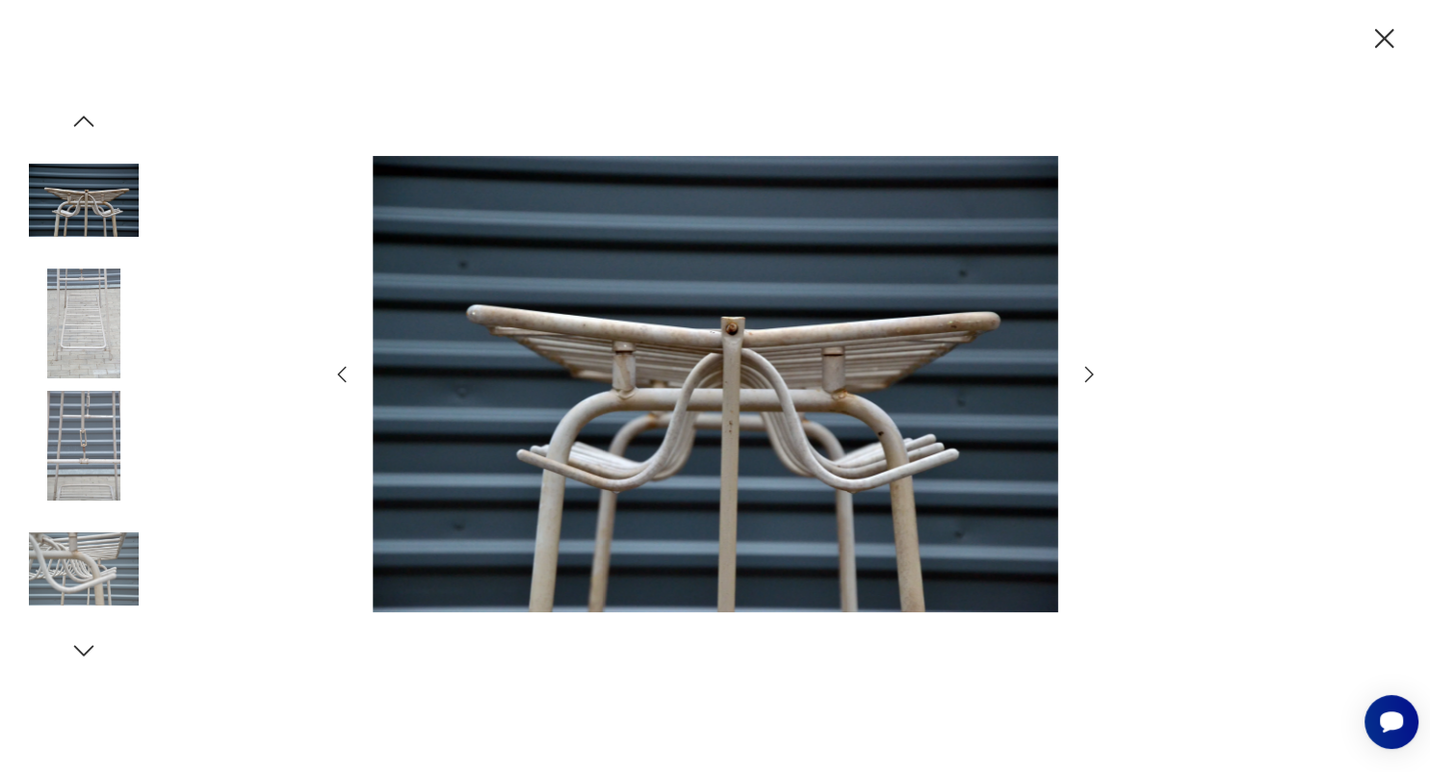
click at [1086, 375] on icon "button" at bounding box center [1088, 374] width 23 height 23
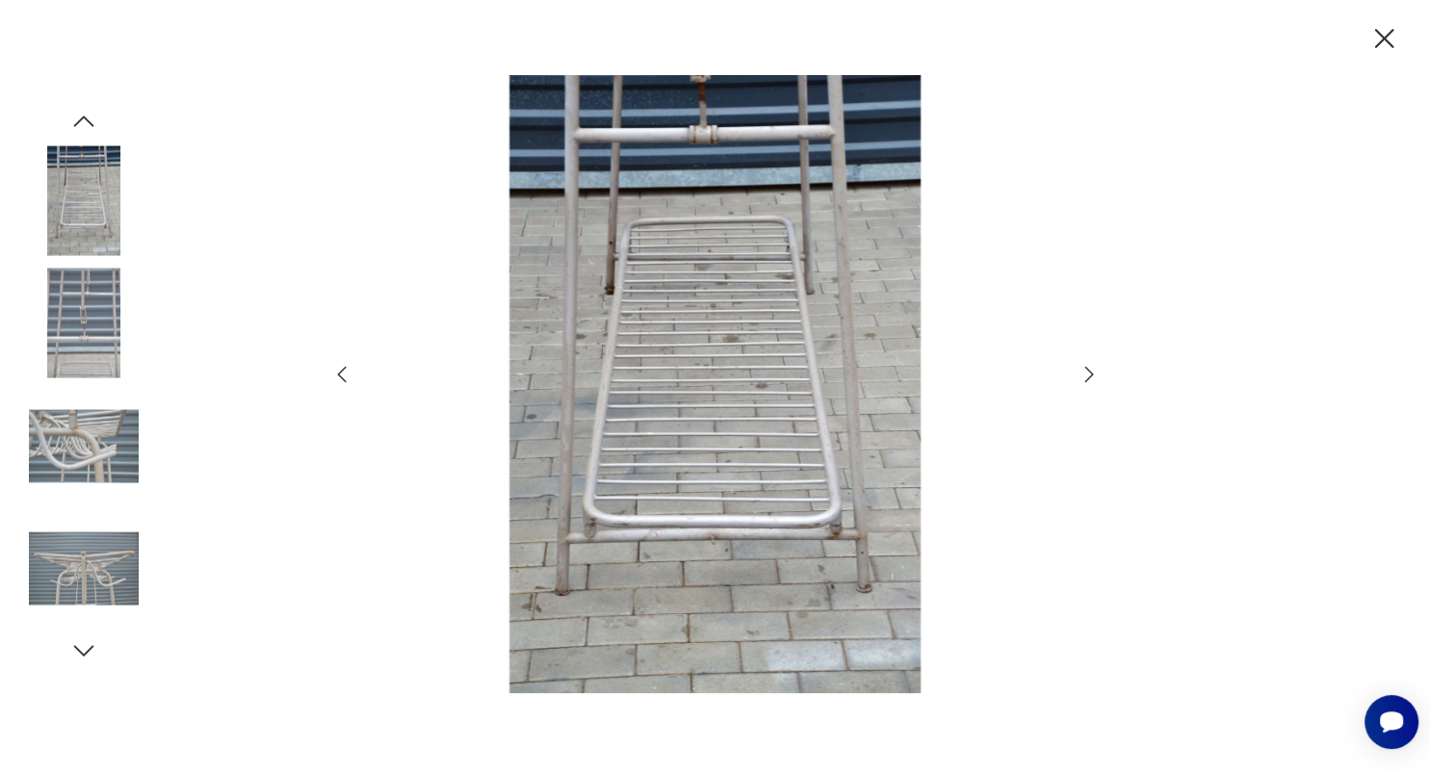
click at [1087, 375] on icon "button" at bounding box center [1088, 374] width 23 height 23
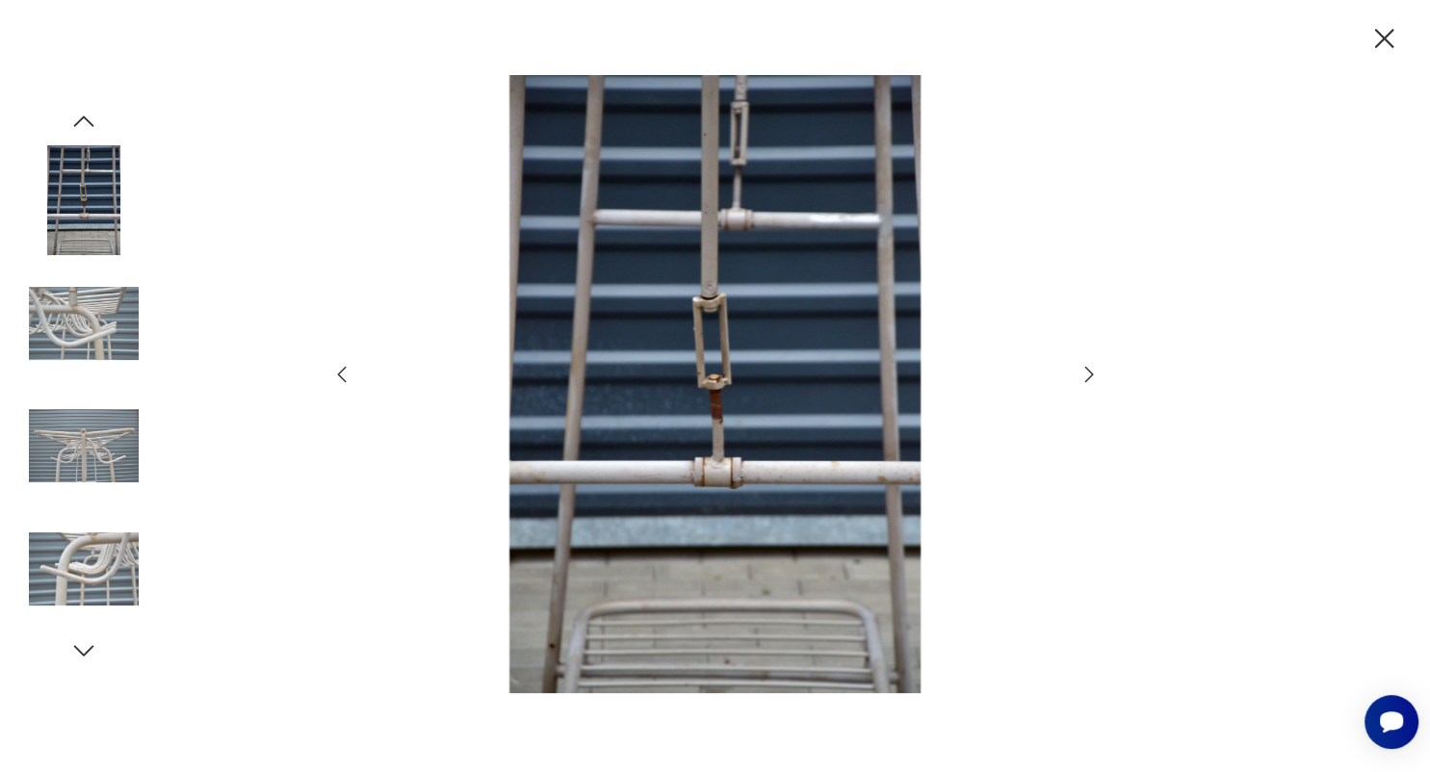
click at [1087, 375] on icon "button" at bounding box center [1088, 374] width 23 height 23
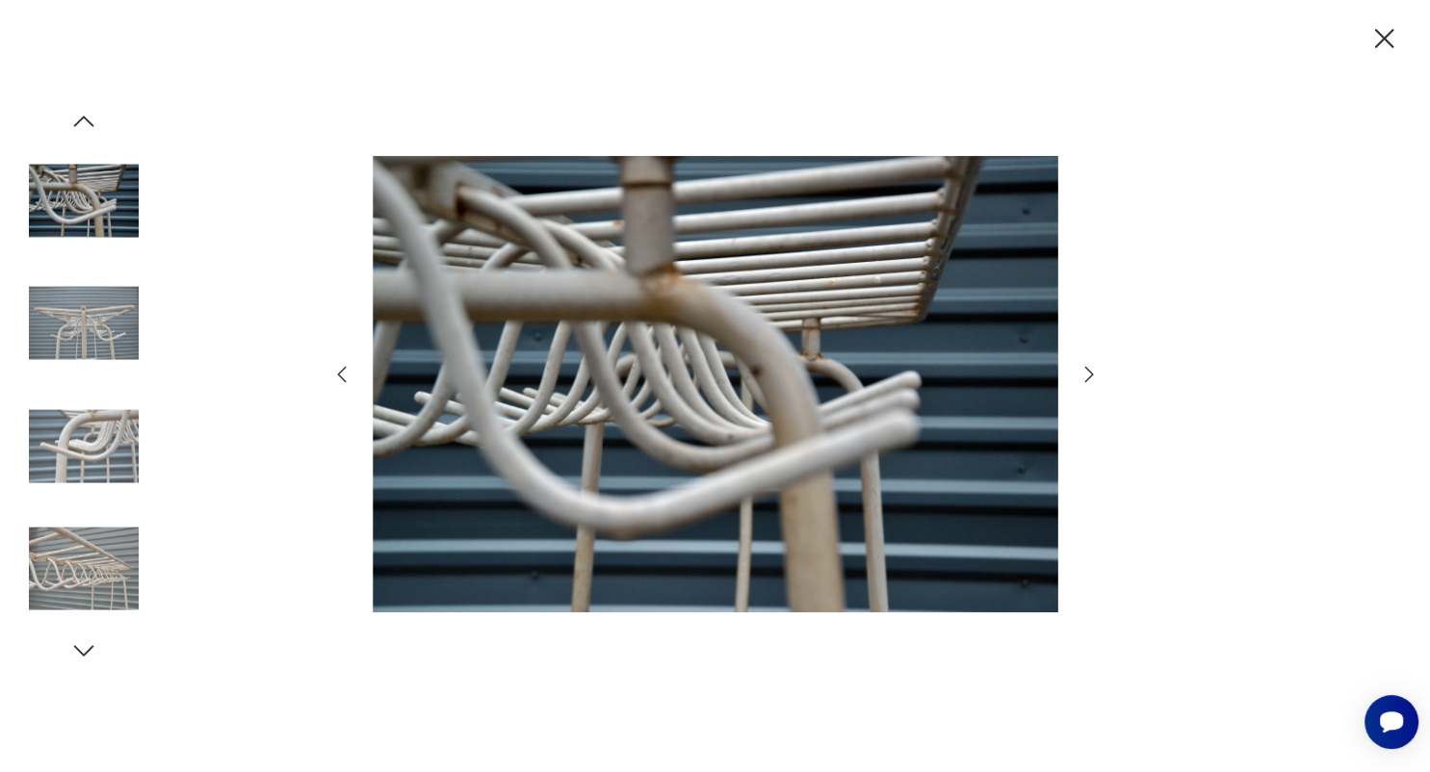
click at [1087, 375] on icon "button" at bounding box center [1088, 374] width 23 height 23
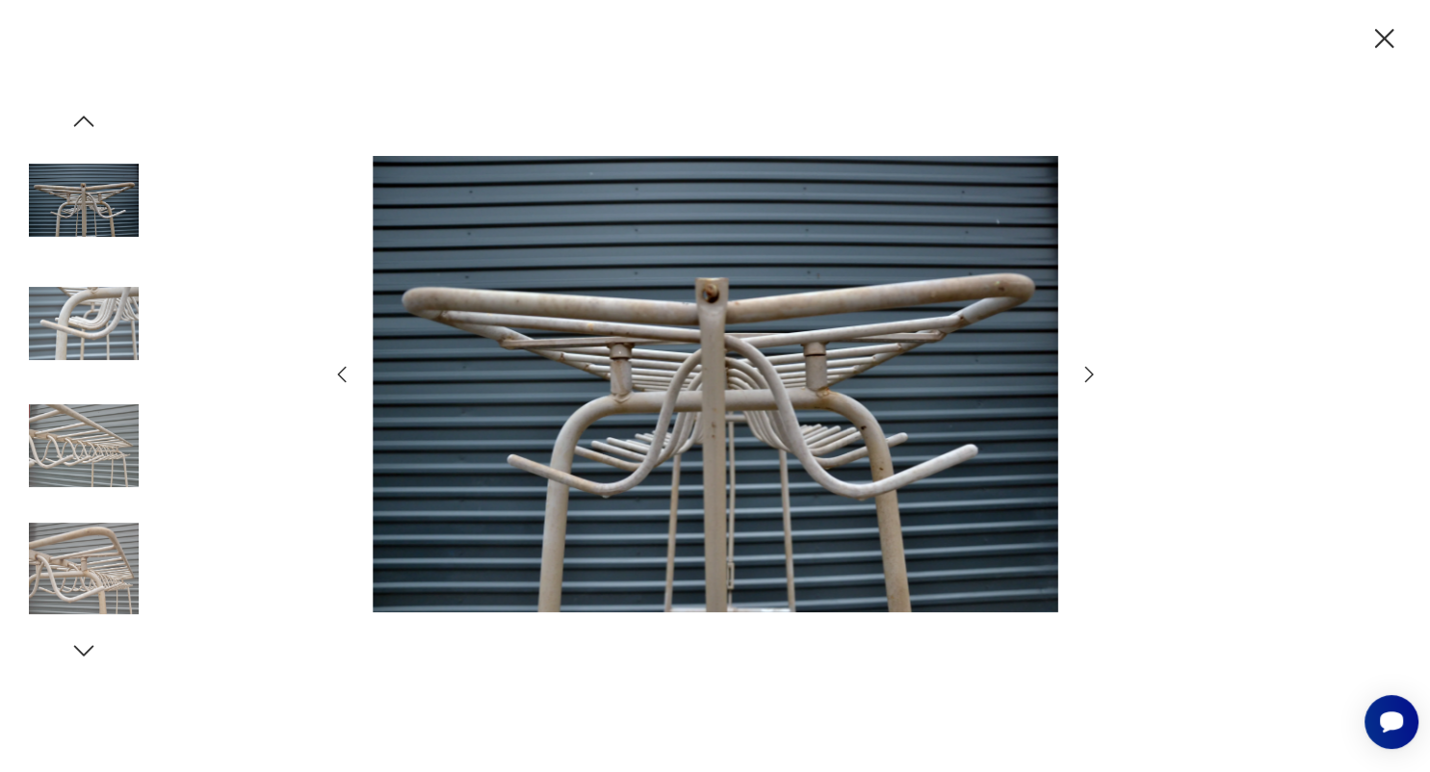
click at [1377, 42] on icon "button" at bounding box center [1384, 39] width 34 height 34
